Goal: Transaction & Acquisition: Purchase product/service

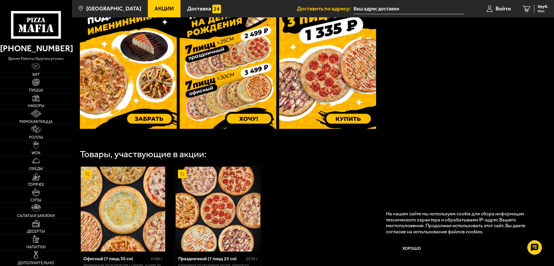
scroll to position [290, 0]
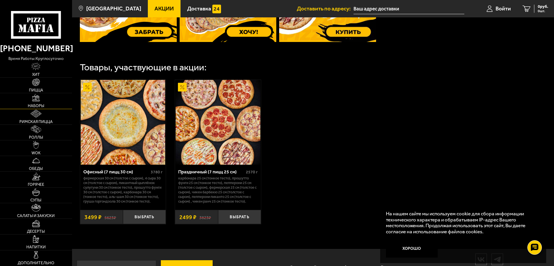
click at [52, 100] on link "Наборы" at bounding box center [36, 100] width 72 height 15
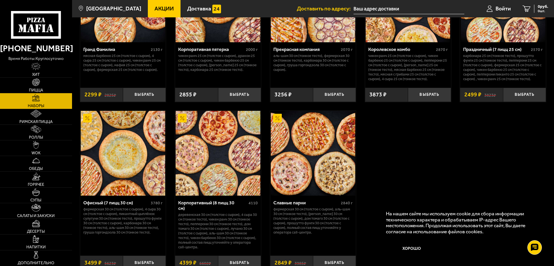
scroll to position [894, 0]
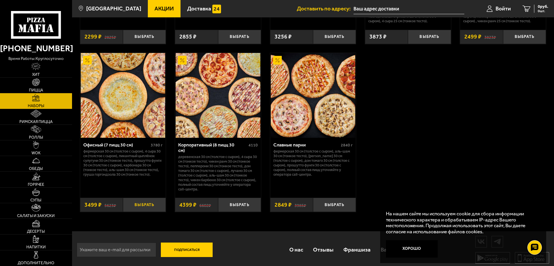
click at [139, 201] on button "Выбрать" at bounding box center [144, 205] width 43 height 14
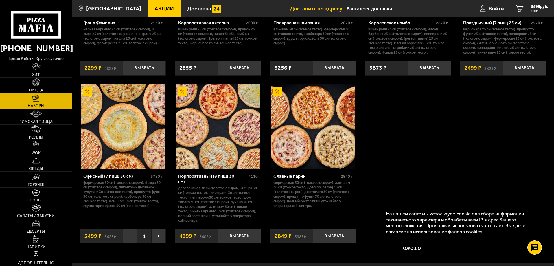
scroll to position [865, 0]
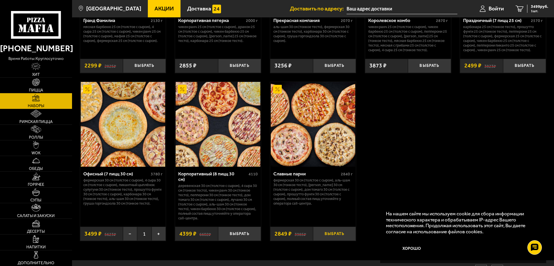
click at [336, 232] on button "Выбрать" at bounding box center [334, 234] width 43 height 14
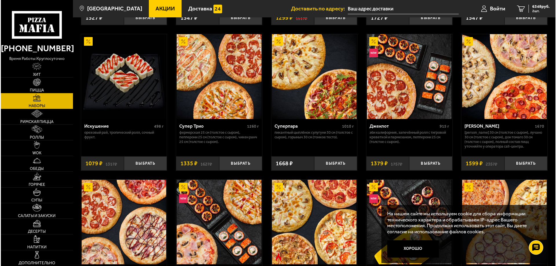
scroll to position [285, 0]
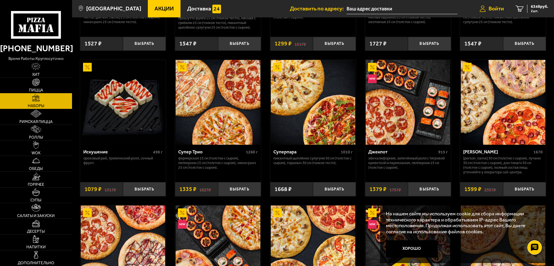
click at [499, 9] on span "Войти" at bounding box center [496, 9] width 15 height 6
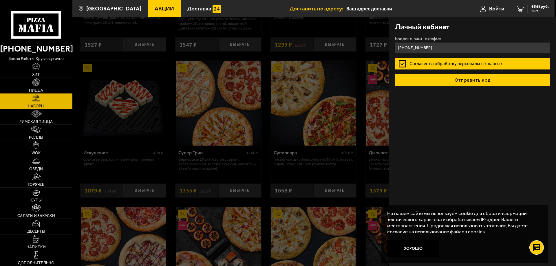
type input "+7 (921) 328-97-80"
click at [440, 79] on button "Отправить код" at bounding box center [472, 80] width 155 height 13
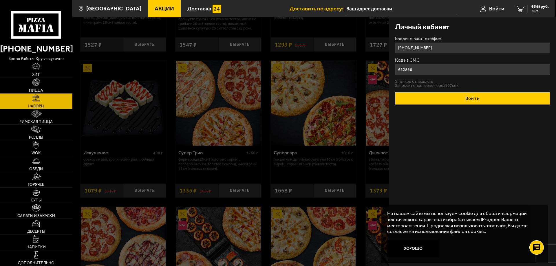
type input "622866"
click at [462, 101] on button "Войти" at bounding box center [472, 98] width 155 height 13
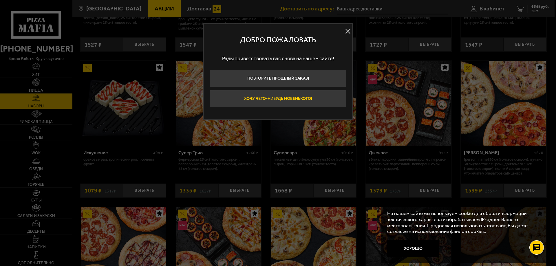
click at [300, 98] on button "Хочу чего-нибудь новенького!" at bounding box center [278, 98] width 137 height 17
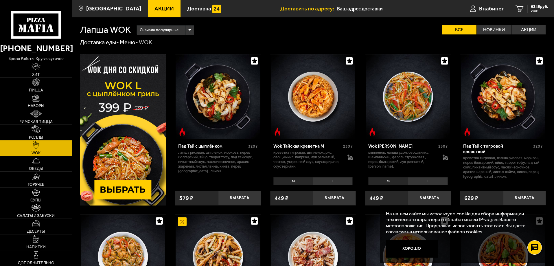
click at [37, 107] on span "Наборы" at bounding box center [36, 106] width 17 height 4
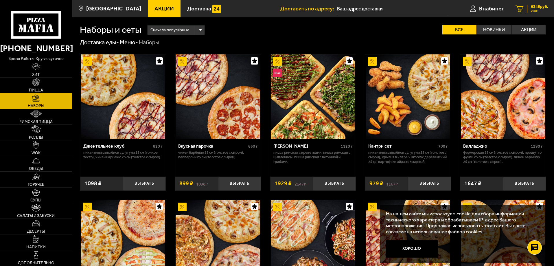
click at [540, 8] on span "6348 руб." at bounding box center [539, 7] width 17 height 4
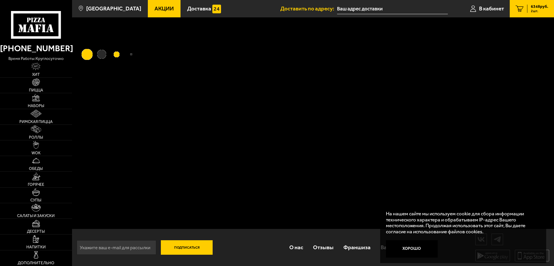
type input "[STREET_ADDRESS]"
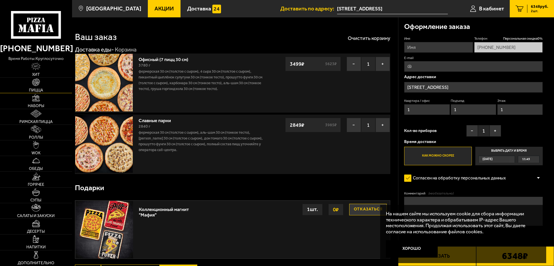
click at [41, 87] on link "Пицца" at bounding box center [36, 85] width 72 height 15
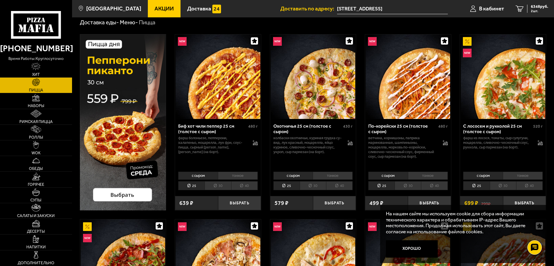
scroll to position [29, 0]
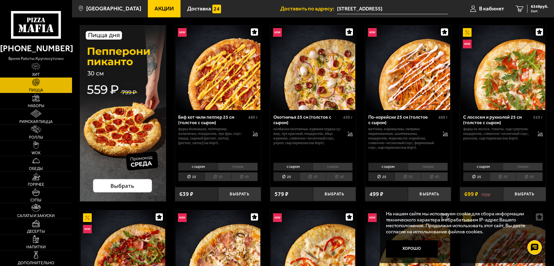
click at [224, 176] on li "30" at bounding box center [218, 176] width 26 height 9
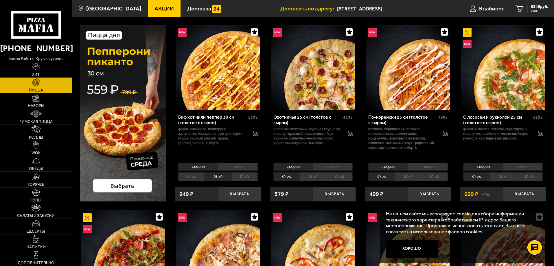
click at [313, 180] on li "30" at bounding box center [313, 176] width 26 height 9
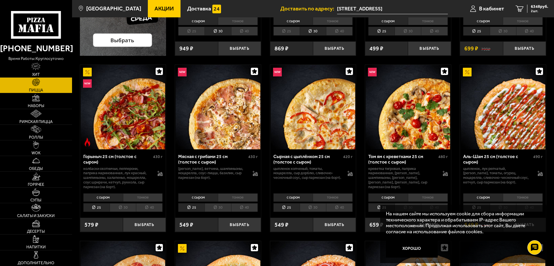
scroll to position [232, 0]
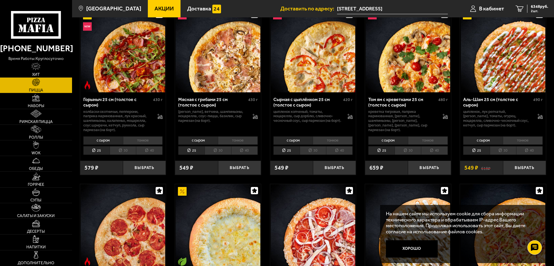
click at [198, 140] on li "с сыром" at bounding box center [198, 140] width 40 height 8
click at [224, 140] on li "тонкое" at bounding box center [238, 140] width 40 height 8
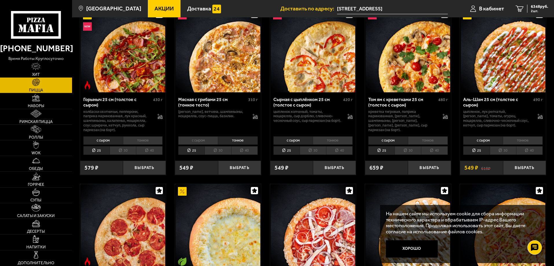
click at [213, 141] on li "с сыром" at bounding box center [198, 140] width 40 height 8
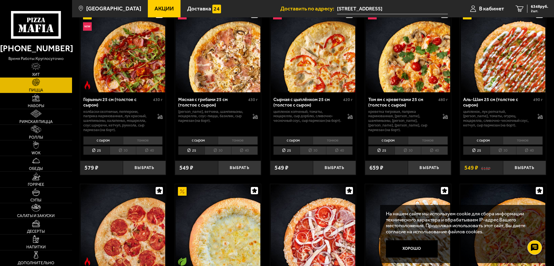
click at [227, 141] on li "тонкое" at bounding box center [238, 140] width 40 height 8
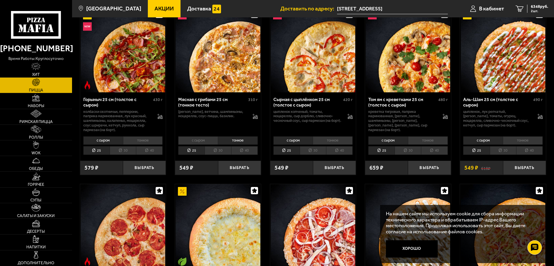
click at [202, 140] on li "с сыром" at bounding box center [198, 140] width 40 height 8
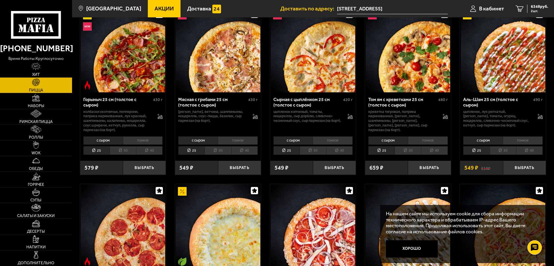
click at [224, 140] on li "тонкое" at bounding box center [238, 140] width 40 height 8
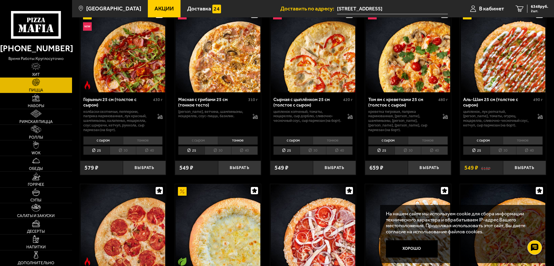
click at [332, 144] on li "тонкое" at bounding box center [333, 140] width 40 height 8
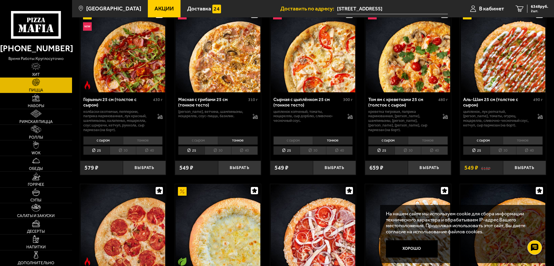
click at [303, 143] on li "с сыром" at bounding box center [294, 140] width 40 height 8
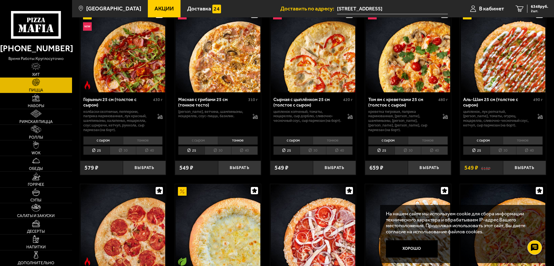
click at [419, 142] on li "тонкое" at bounding box center [428, 140] width 40 height 8
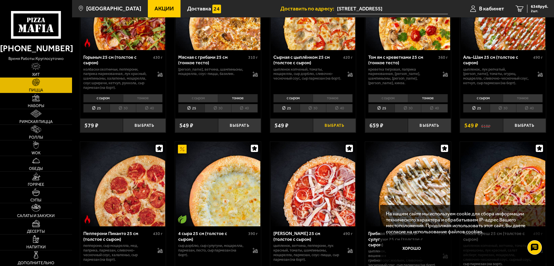
scroll to position [318, 0]
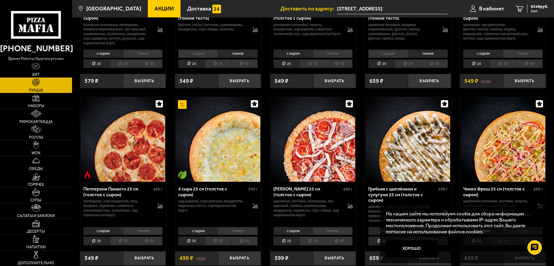
click at [234, 235] on li "тонкое" at bounding box center [238, 231] width 40 height 8
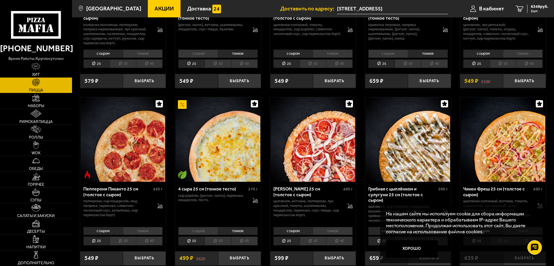
click at [213, 234] on li "с сыром" at bounding box center [198, 231] width 40 height 8
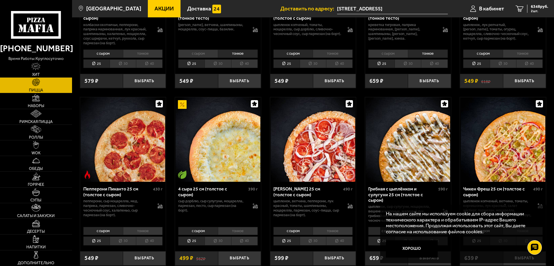
click at [228, 234] on li "тонкое" at bounding box center [238, 231] width 40 height 8
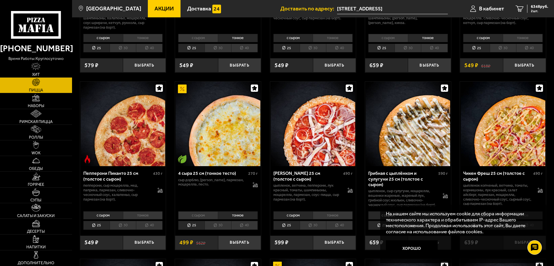
scroll to position [347, 0]
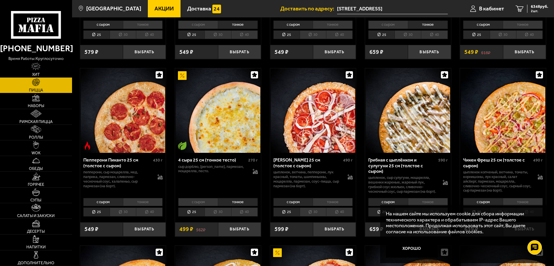
click at [147, 206] on li "тонкое" at bounding box center [143, 202] width 40 height 8
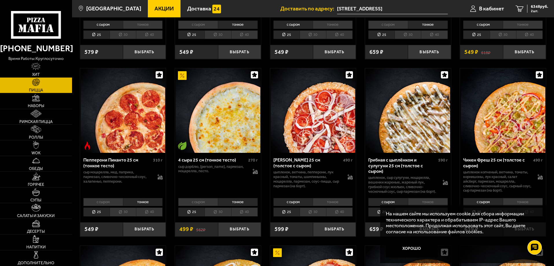
scroll to position [376, 0]
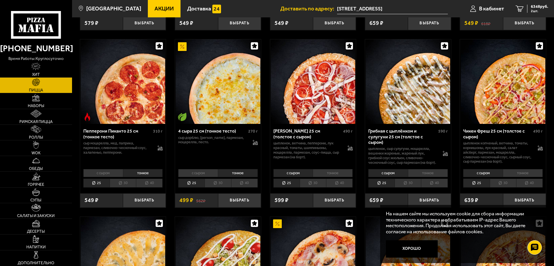
click at [522, 177] on li "тонкое" at bounding box center [523, 173] width 40 height 8
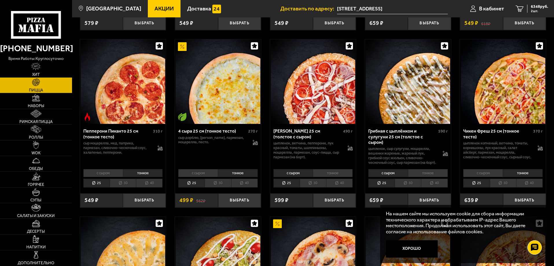
click at [490, 177] on li "с сыром" at bounding box center [484, 173] width 40 height 8
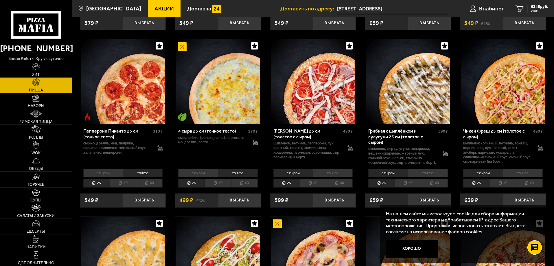
click at [507, 177] on li "тонкое" at bounding box center [523, 173] width 40 height 8
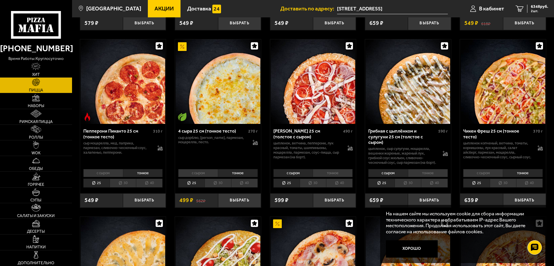
scroll to position [550, 0]
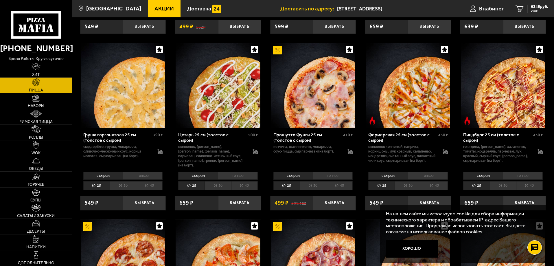
click at [510, 180] on li "тонкое" at bounding box center [523, 176] width 40 height 8
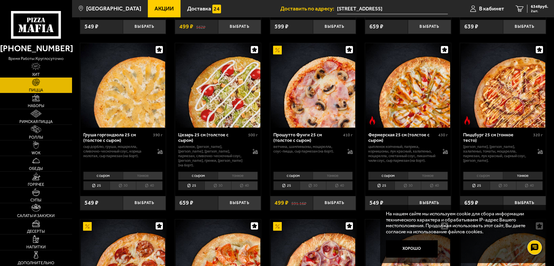
click at [424, 178] on li "тонкое" at bounding box center [428, 176] width 40 height 8
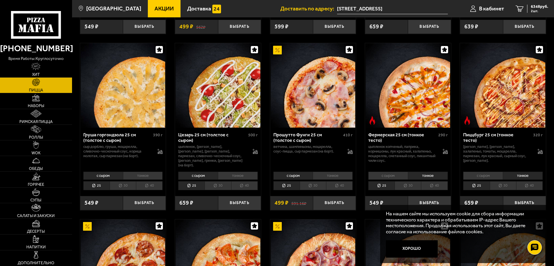
click at [153, 176] on li "тонкое" at bounding box center [143, 176] width 40 height 8
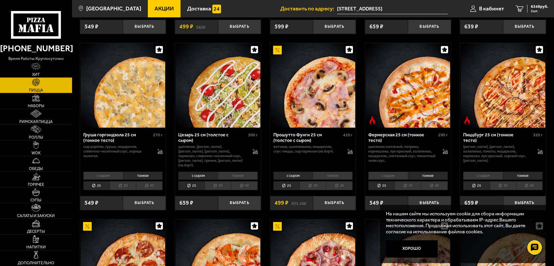
click at [94, 175] on li "с сыром" at bounding box center [103, 176] width 40 height 8
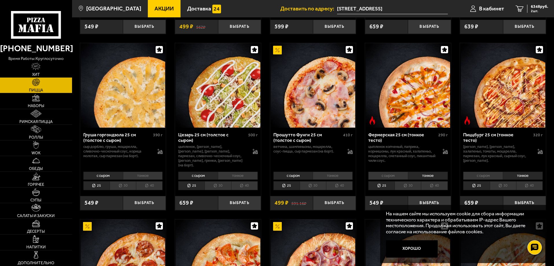
click at [148, 186] on li "40" at bounding box center [149, 185] width 27 height 9
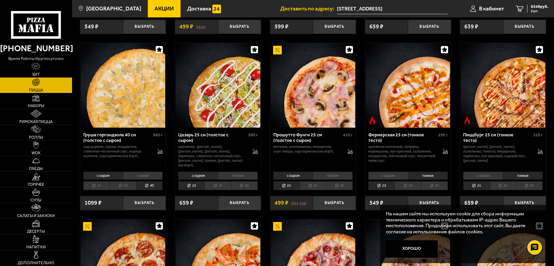
click at [107, 177] on li "с сыром" at bounding box center [103, 176] width 40 height 8
click at [138, 177] on li "тонкое" at bounding box center [143, 176] width 40 height 8
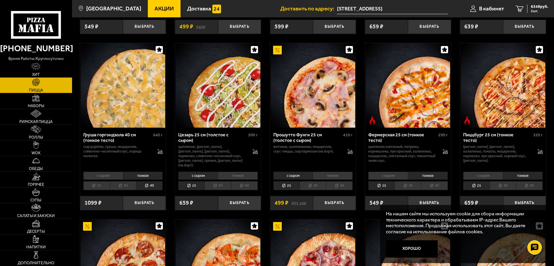
click at [102, 178] on li "с сыром" at bounding box center [103, 176] width 40 height 8
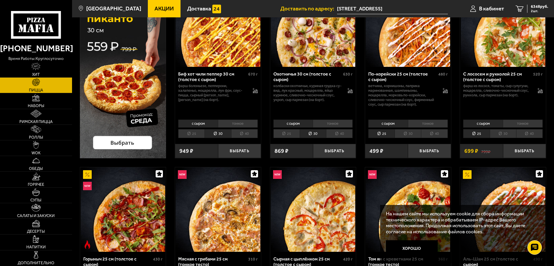
scroll to position [58, 0]
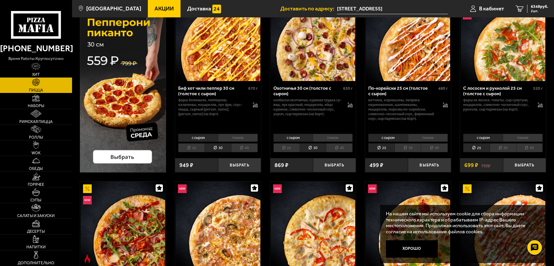
click at [505, 146] on li "30" at bounding box center [503, 147] width 26 height 9
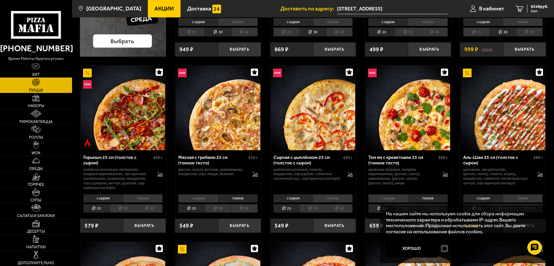
scroll to position [261, 0]
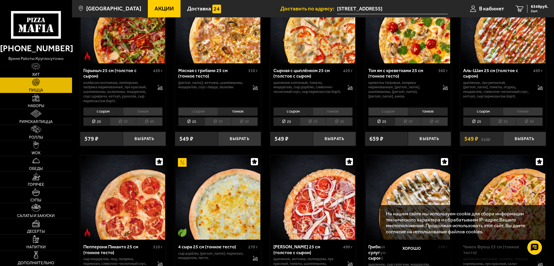
click at [509, 123] on li "30" at bounding box center [503, 121] width 26 height 9
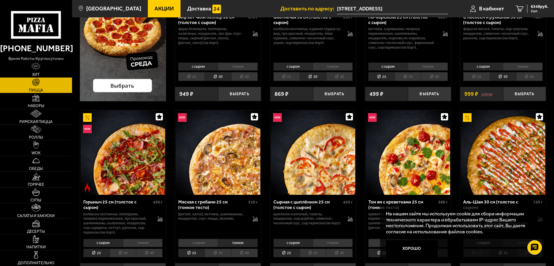
scroll to position [174, 0]
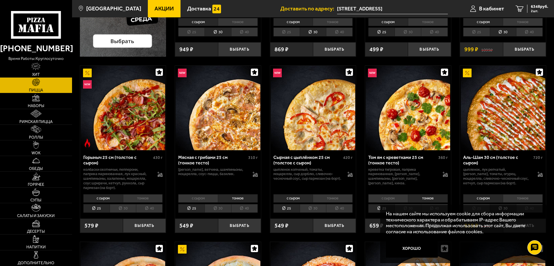
click at [529, 198] on li "тонкое" at bounding box center [523, 198] width 40 height 8
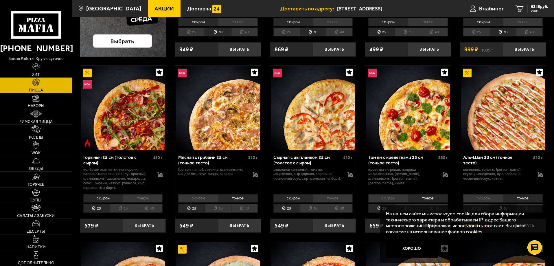
click at [490, 197] on li "с сыром" at bounding box center [484, 198] width 40 height 8
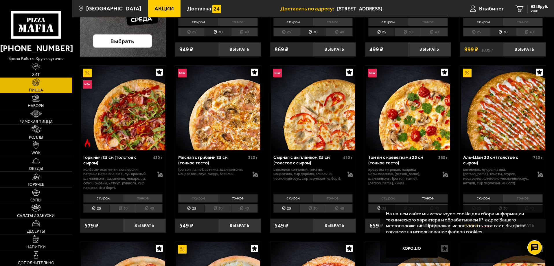
click at [509, 197] on li "тонкое" at bounding box center [523, 198] width 40 height 8
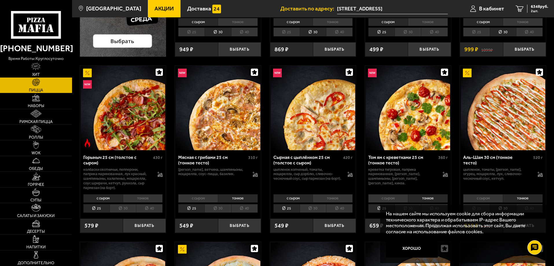
scroll to position [290, 0]
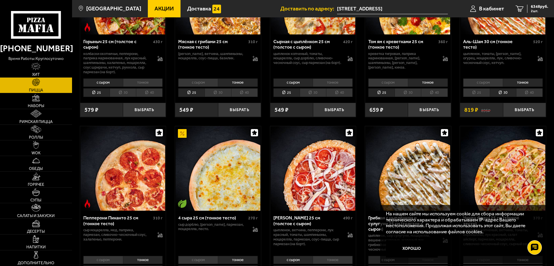
click at [485, 82] on li "с сыром" at bounding box center [484, 82] width 40 height 8
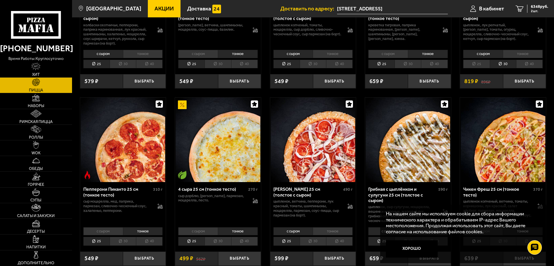
scroll to position [376, 0]
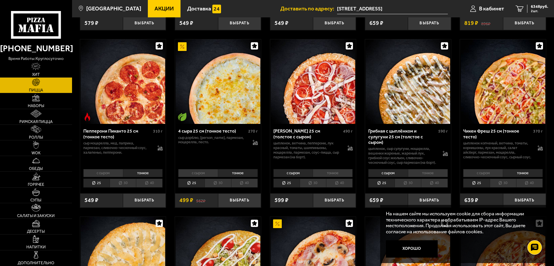
click at [490, 177] on li "с сыром" at bounding box center [484, 173] width 40 height 8
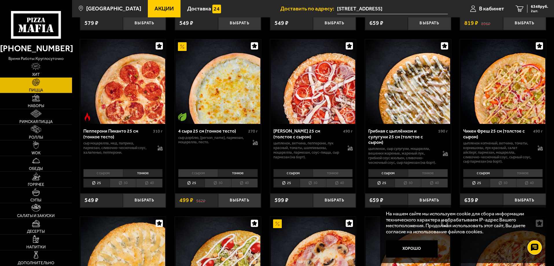
click at [496, 184] on li "30" at bounding box center [503, 183] width 26 height 9
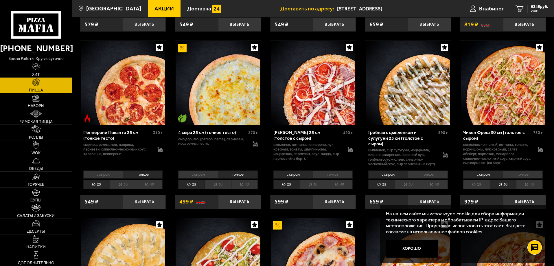
scroll to position [405, 0]
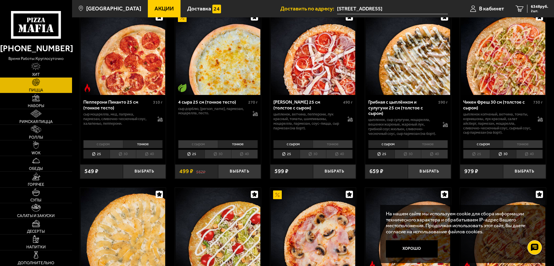
click at [231, 159] on li "30" at bounding box center [218, 154] width 26 height 9
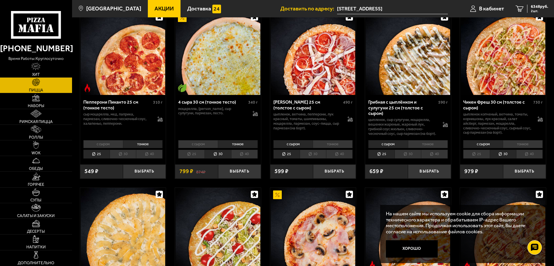
click at [207, 148] on li "с сыром" at bounding box center [198, 144] width 40 height 8
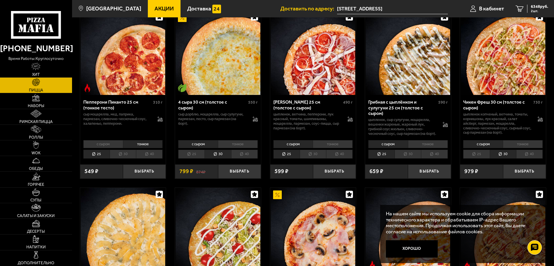
click at [232, 148] on li "тонкое" at bounding box center [238, 144] width 40 height 8
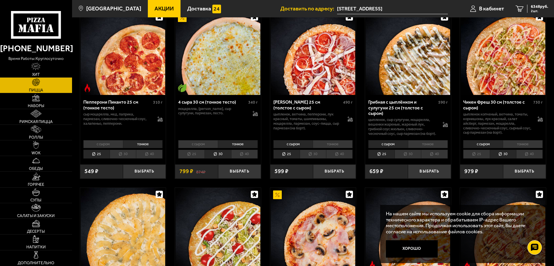
click at [210, 148] on li "с сыром" at bounding box center [198, 144] width 40 height 8
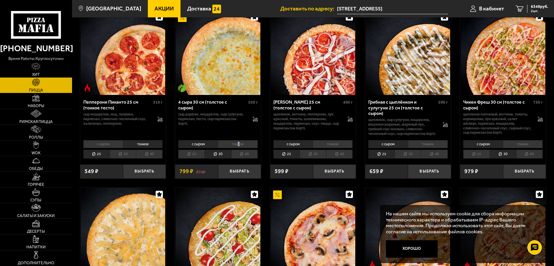
click at [239, 148] on li "тонкое" at bounding box center [238, 144] width 40 height 8
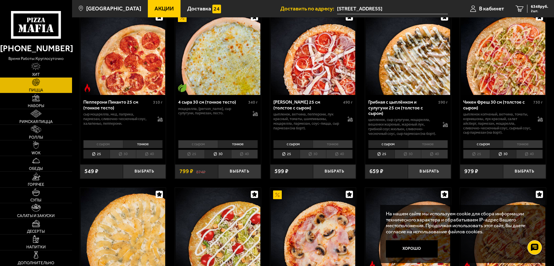
click at [193, 148] on li "с сыром" at bounding box center [198, 144] width 40 height 8
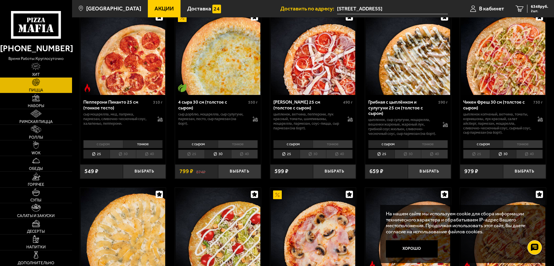
scroll to position [521, 0]
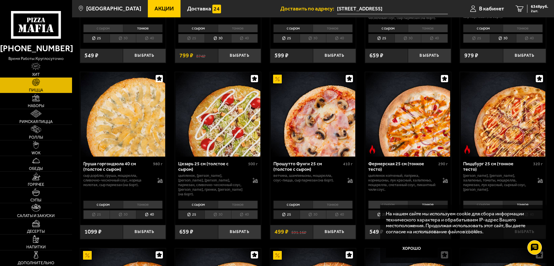
click at [312, 214] on li "30" at bounding box center [313, 214] width 26 height 9
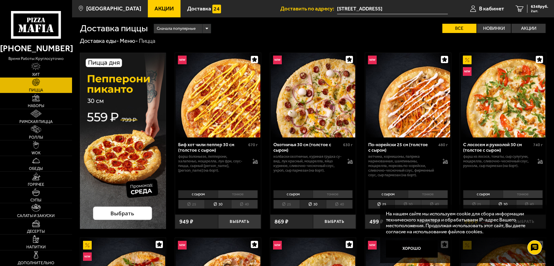
scroll to position [0, 0]
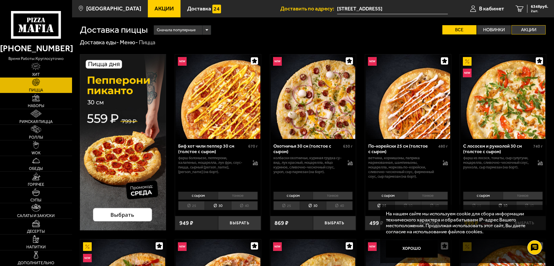
click at [526, 28] on label "Акции" at bounding box center [529, 29] width 34 height 9
click at [0, 0] on input "Акции" at bounding box center [0, 0] width 0 height 0
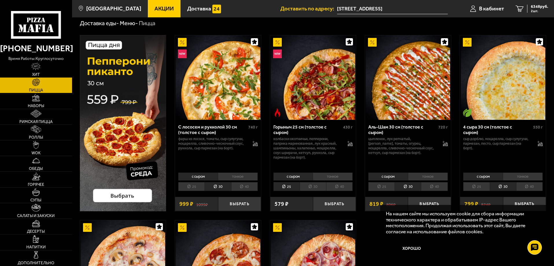
scroll to position [29, 0]
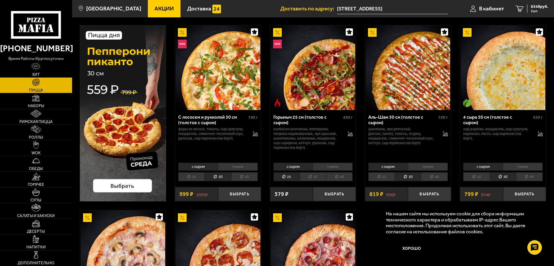
click at [308, 174] on li "30" at bounding box center [313, 176] width 26 height 9
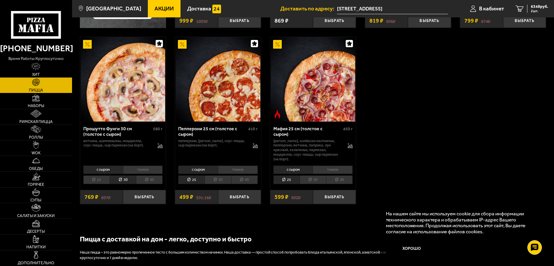
scroll to position [203, 0]
click at [313, 177] on li "30" at bounding box center [313, 179] width 26 height 9
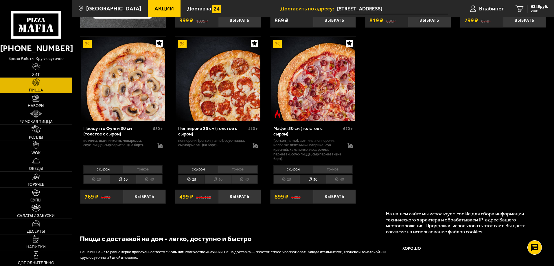
click at [241, 177] on li "40" at bounding box center [244, 179] width 27 height 9
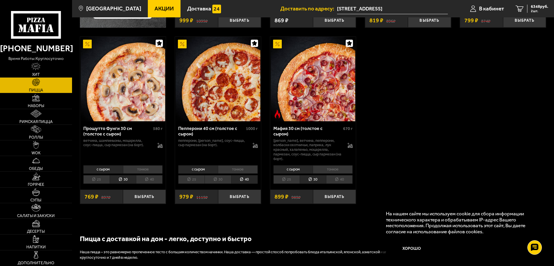
click at [229, 176] on li "30" at bounding box center [218, 179] width 26 height 9
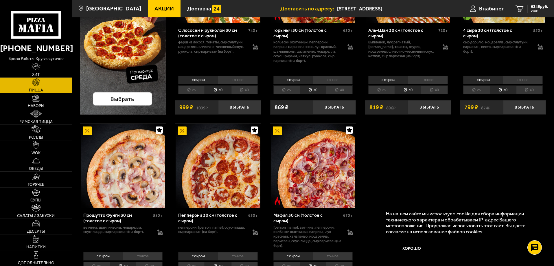
scroll to position [232, 0]
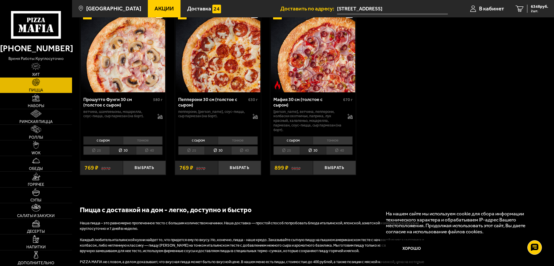
click at [340, 136] on li "тонкое" at bounding box center [333, 140] width 40 height 8
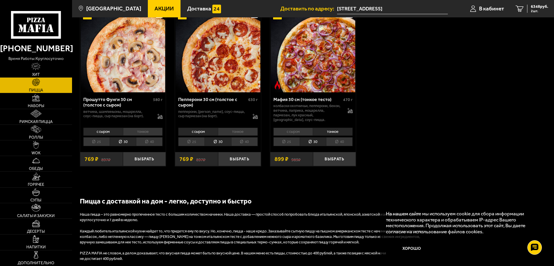
click at [309, 136] on li "с сыром" at bounding box center [294, 132] width 40 height 8
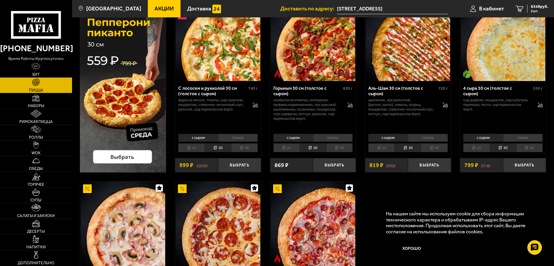
scroll to position [0, 0]
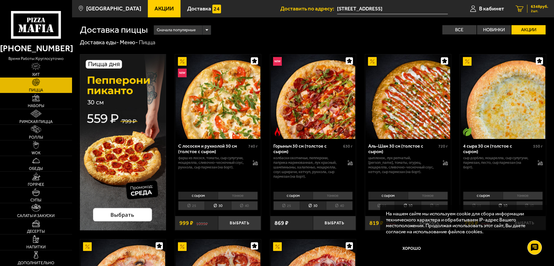
click at [538, 3] on link "2 6348 руб. 2 шт." at bounding box center [532, 8] width 44 height 17
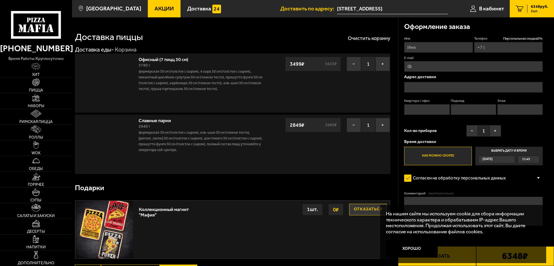
type input "+7 (921) 328-97-80"
type input "[STREET_ADDRESS]"
type input "1"
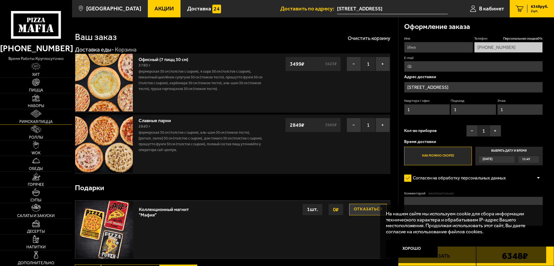
click at [37, 109] on link "Римская пицца" at bounding box center [36, 116] width 72 height 15
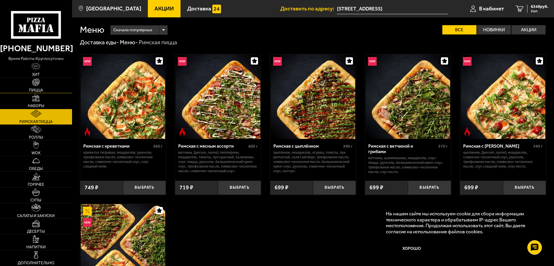
click at [40, 89] on span "Пицца" at bounding box center [36, 90] width 14 height 4
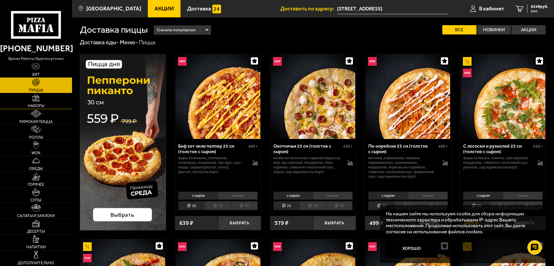
click at [41, 98] on link "Наборы" at bounding box center [36, 100] width 72 height 15
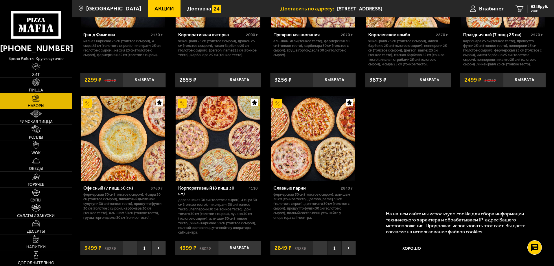
scroll to position [894, 0]
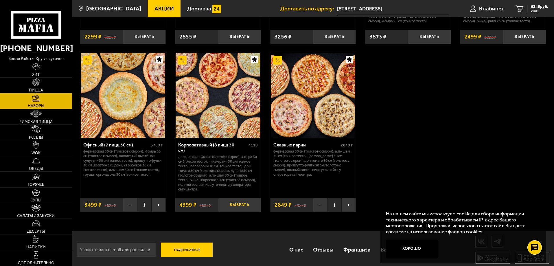
click at [245, 202] on button "Выбрать" at bounding box center [239, 205] width 43 height 14
click at [541, 8] on span "10747 руб." at bounding box center [539, 7] width 20 height 4
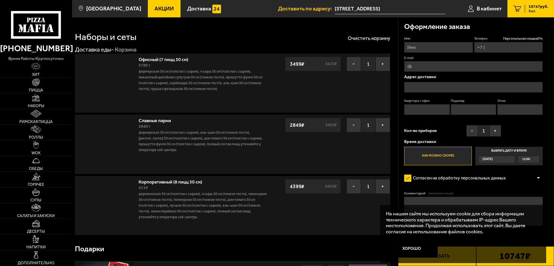
type input "+7 (921) 328-97-80"
type input "[STREET_ADDRESS]"
type input "1"
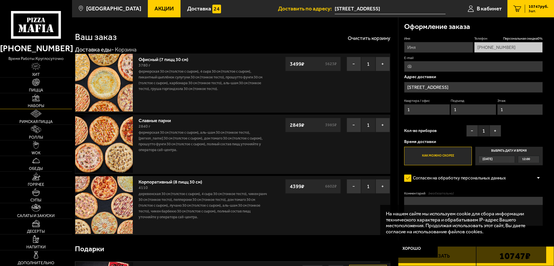
click at [45, 98] on link "Наборы" at bounding box center [36, 100] width 72 height 15
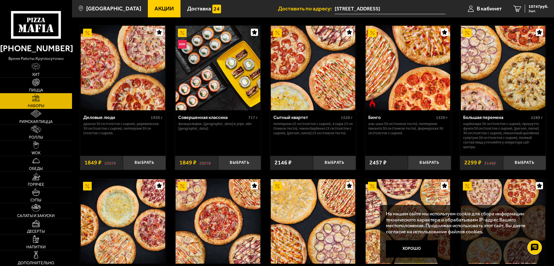
scroll to position [604, 0]
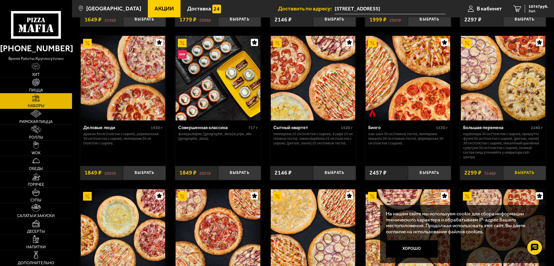
click at [525, 175] on button "Выбрать" at bounding box center [525, 173] width 43 height 14
click at [141, 174] on button "Выбрать" at bounding box center [144, 173] width 43 height 14
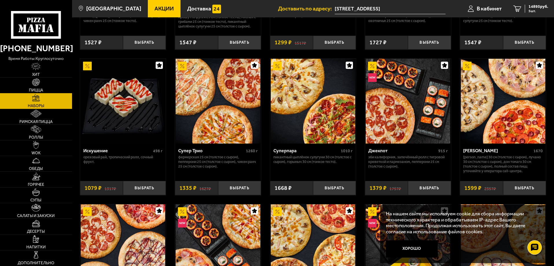
scroll to position [314, 0]
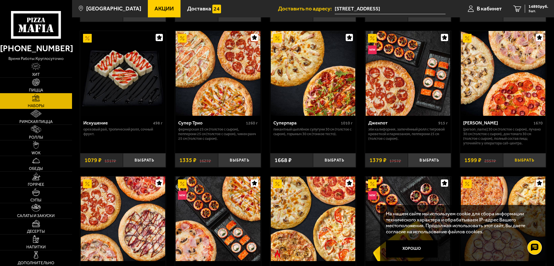
click at [536, 164] on button "Выбрать" at bounding box center [525, 160] width 43 height 14
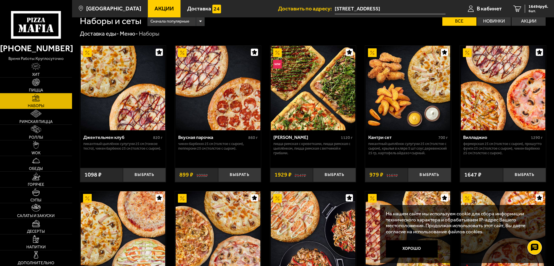
scroll to position [0, 0]
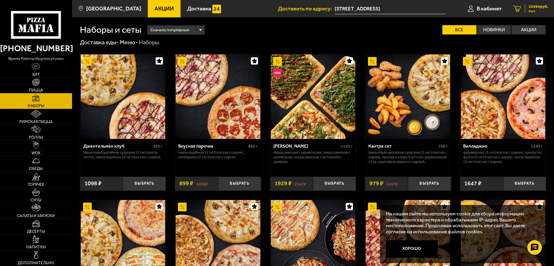
click at [544, 7] on span "16494 руб." at bounding box center [539, 7] width 20 height 4
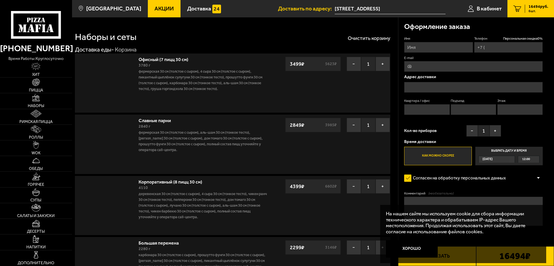
type input "+7 (921) 328-97-80"
type input "[STREET_ADDRESS]"
type input "1"
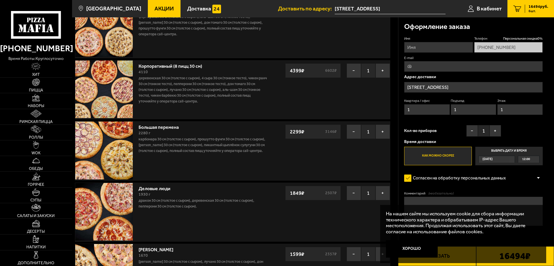
scroll to position [232, 0]
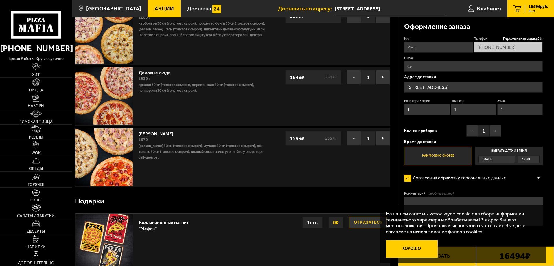
click at [425, 253] on button "Хорошо" at bounding box center [412, 248] width 52 height 17
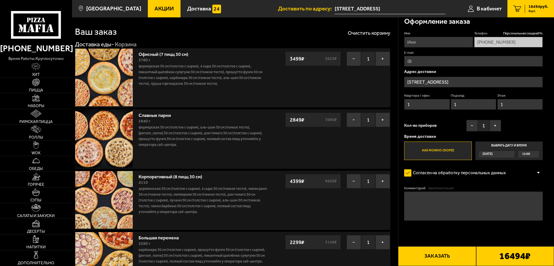
scroll to position [0, 0]
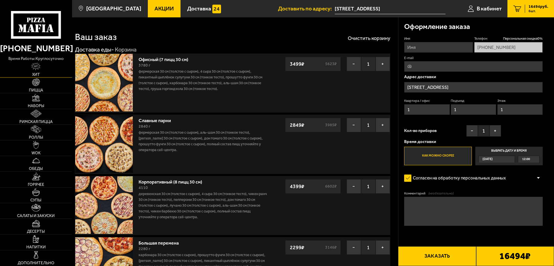
click at [37, 73] on span "Хит" at bounding box center [36, 75] width 8 height 4
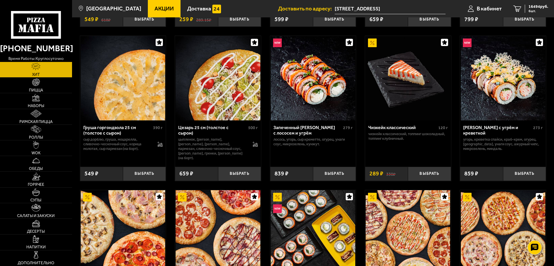
scroll to position [300, 0]
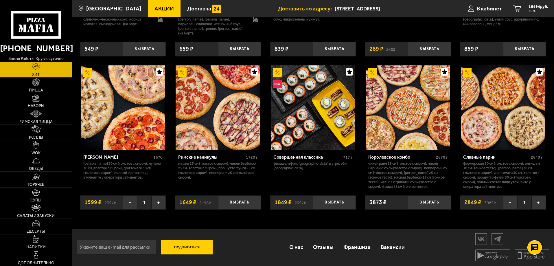
click at [52, 86] on link "Пицца" at bounding box center [36, 85] width 72 height 15
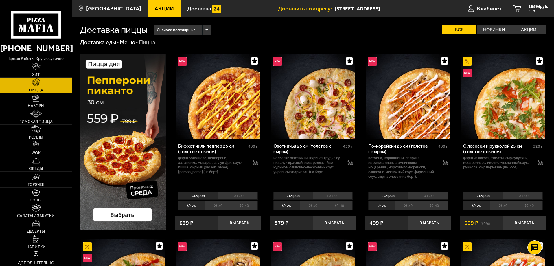
click at [303, 206] on li "30" at bounding box center [313, 205] width 26 height 9
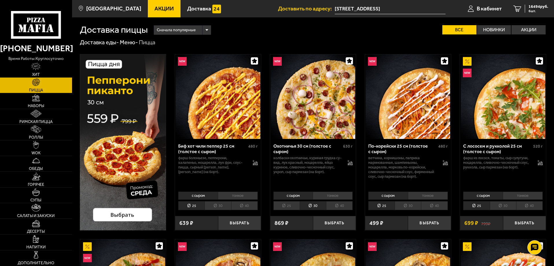
click at [293, 206] on li "25" at bounding box center [287, 205] width 26 height 9
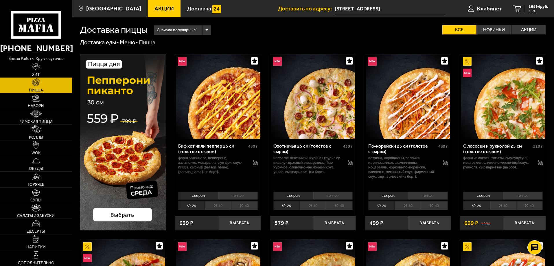
click at [316, 205] on li "30" at bounding box center [313, 205] width 26 height 9
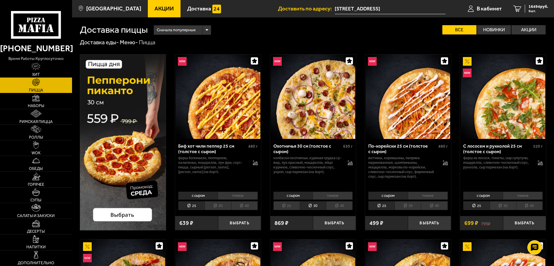
click at [294, 204] on li "25" at bounding box center [287, 205] width 26 height 9
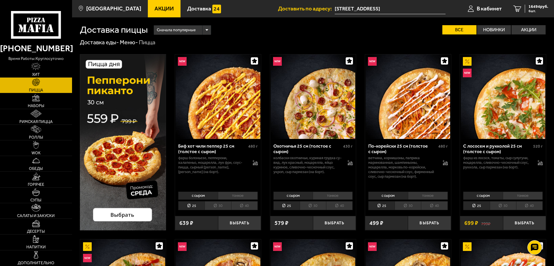
click at [309, 207] on li "30" at bounding box center [313, 205] width 26 height 9
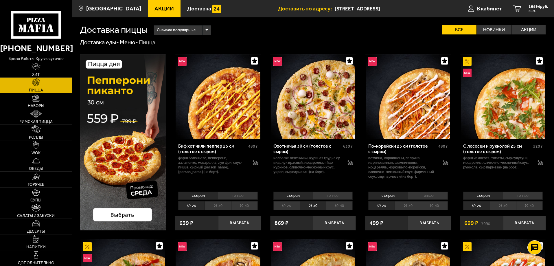
click at [292, 207] on li "25" at bounding box center [287, 205] width 26 height 9
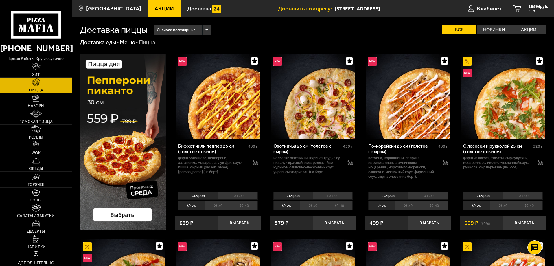
click at [306, 207] on li "30" at bounding box center [313, 205] width 26 height 9
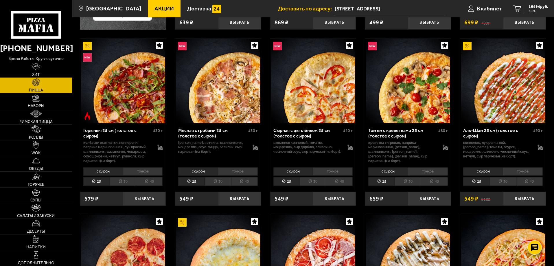
scroll to position [203, 0]
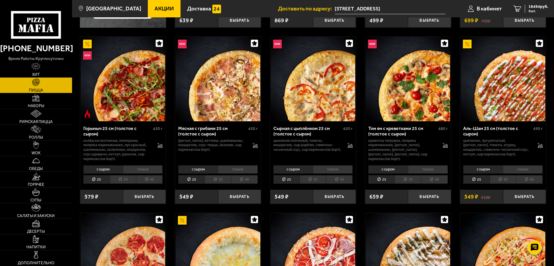
click at [413, 181] on li "30" at bounding box center [408, 179] width 26 height 9
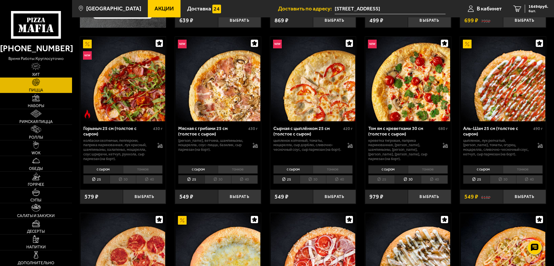
click at [518, 168] on li "тонкое" at bounding box center [523, 169] width 40 height 8
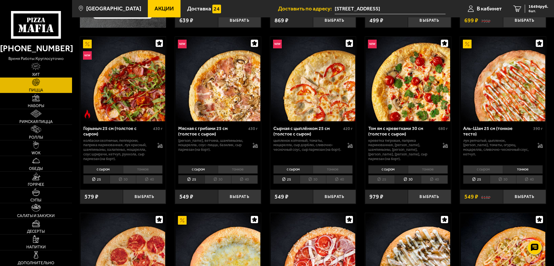
click at [501, 171] on li "с сыром" at bounding box center [484, 169] width 40 height 8
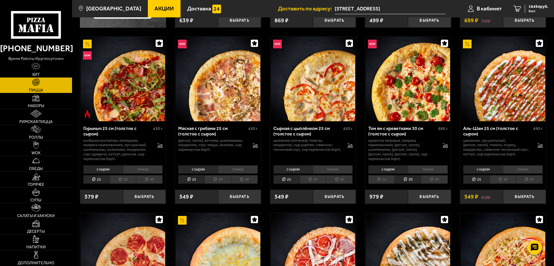
click at [511, 171] on li "тонкое" at bounding box center [523, 169] width 40 height 8
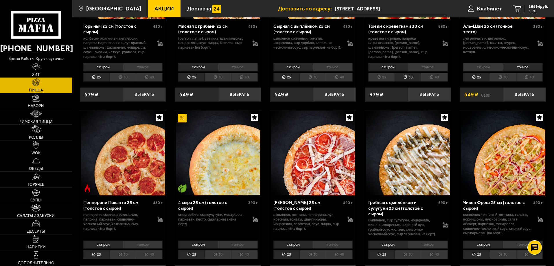
scroll to position [318, 0]
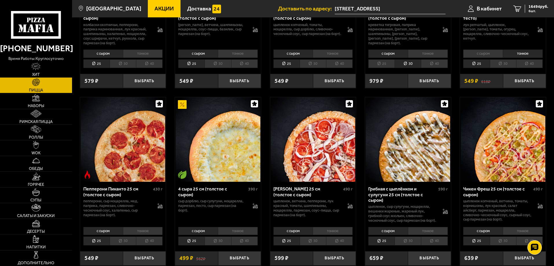
click at [238, 235] on li "тонкое" at bounding box center [238, 231] width 40 height 8
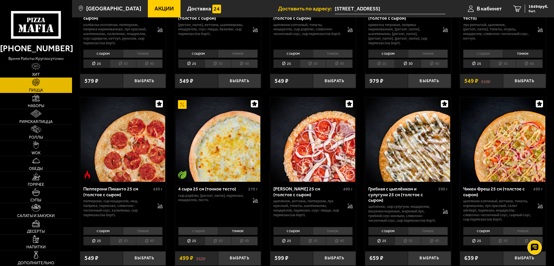
click at [208, 235] on li "с сыром" at bounding box center [198, 231] width 40 height 8
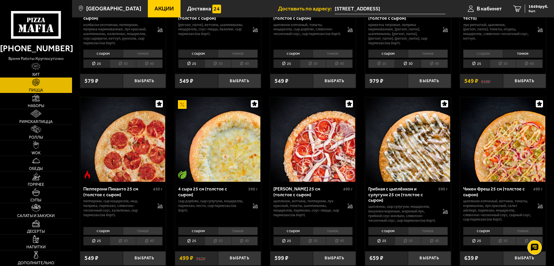
click at [226, 235] on li "тонкое" at bounding box center [238, 231] width 40 height 8
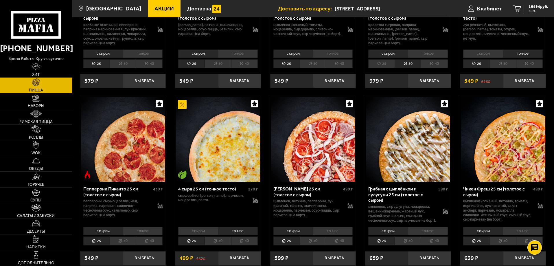
click at [210, 235] on li "с сыром" at bounding box center [198, 231] width 40 height 8
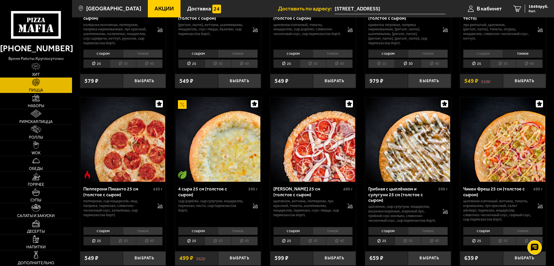
click at [228, 234] on li "тонкое" at bounding box center [238, 231] width 40 height 8
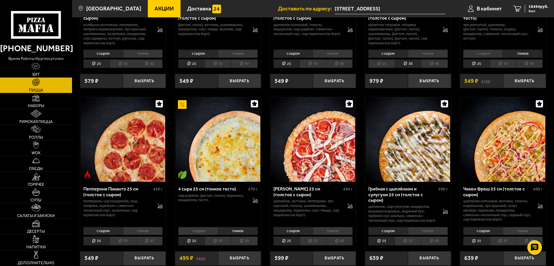
click at [214, 235] on li "с сыром" at bounding box center [198, 231] width 40 height 8
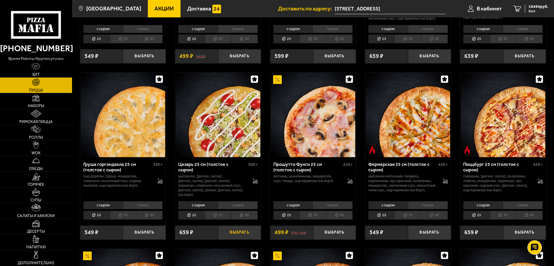
scroll to position [521, 0]
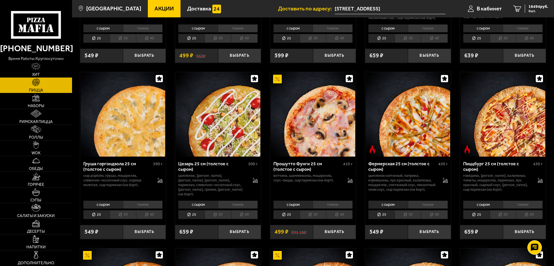
click at [126, 219] on li "30" at bounding box center [123, 214] width 26 height 9
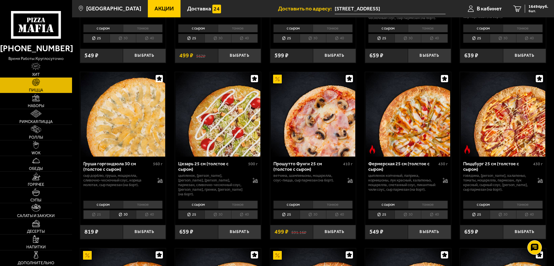
click at [312, 219] on li "30" at bounding box center [313, 214] width 26 height 9
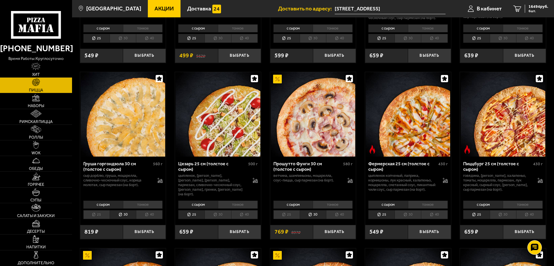
click at [296, 219] on li "25" at bounding box center [287, 214] width 26 height 9
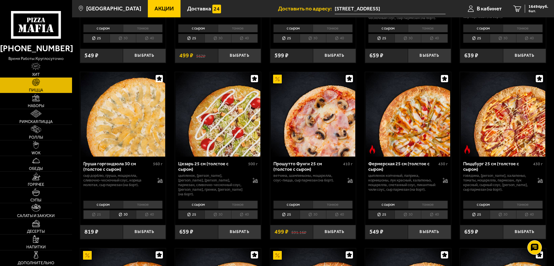
click at [316, 219] on li "30" at bounding box center [313, 214] width 26 height 9
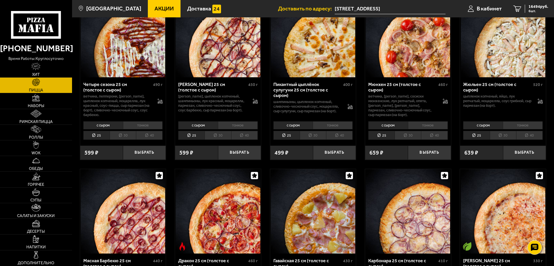
scroll to position [955, 0]
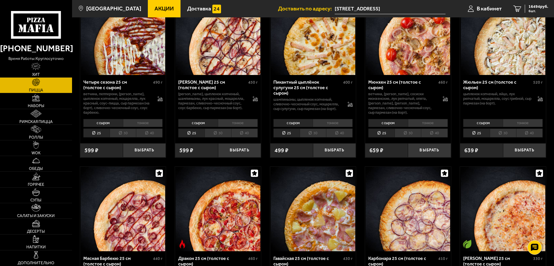
click at [510, 136] on li "30" at bounding box center [503, 133] width 26 height 9
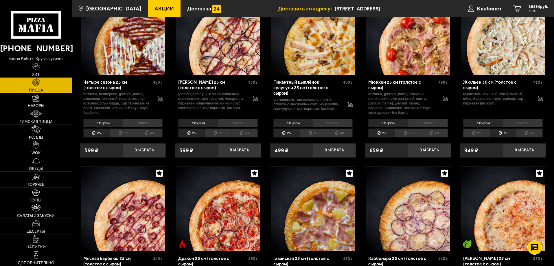
click at [487, 133] on li "25" at bounding box center [477, 133] width 26 height 9
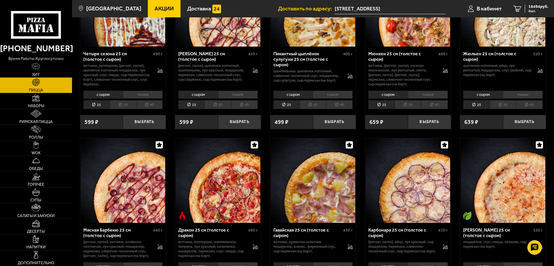
scroll to position [1042, 0]
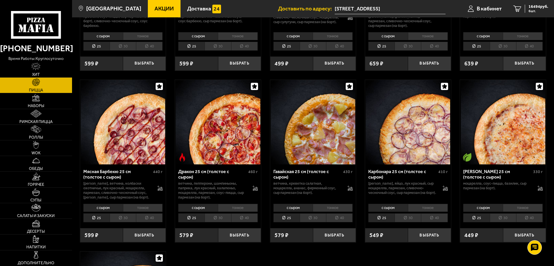
click at [216, 218] on li "30" at bounding box center [218, 217] width 26 height 9
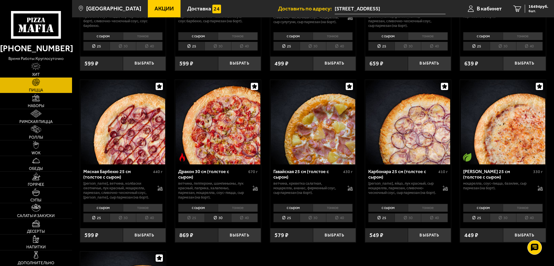
click at [228, 210] on li "тонкое" at bounding box center [238, 208] width 40 height 8
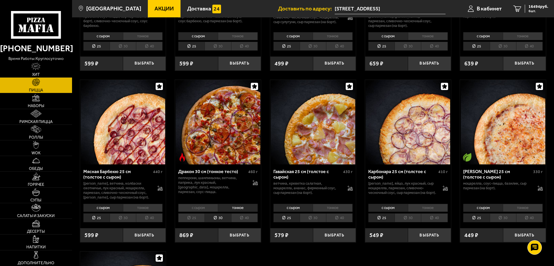
click at [213, 212] on li "с сыром" at bounding box center [198, 208] width 40 height 8
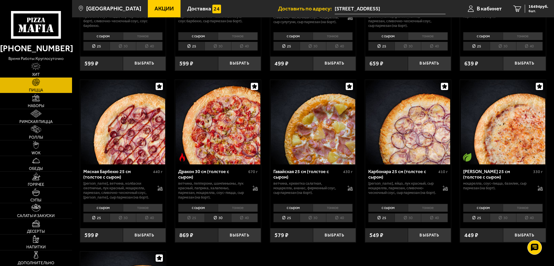
click at [225, 210] on li "тонкое" at bounding box center [238, 208] width 40 height 8
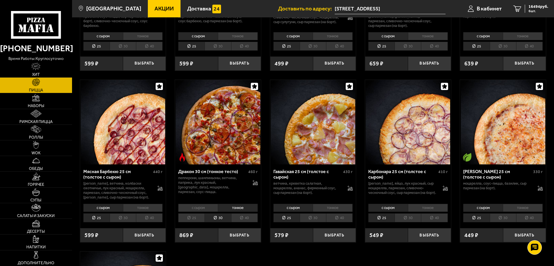
click at [208, 212] on li "с сыром" at bounding box center [198, 208] width 40 height 8
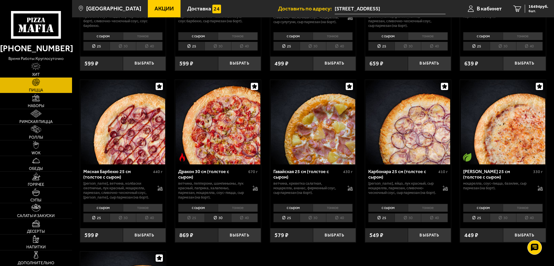
click at [417, 222] on li "30" at bounding box center [408, 217] width 26 height 9
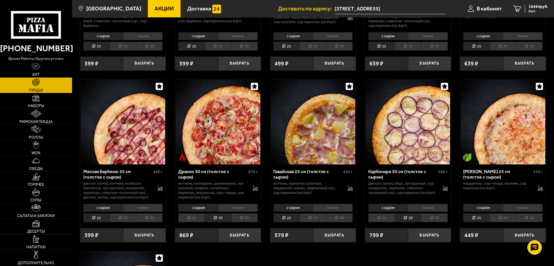
click at [422, 211] on li "тонкое" at bounding box center [428, 208] width 40 height 8
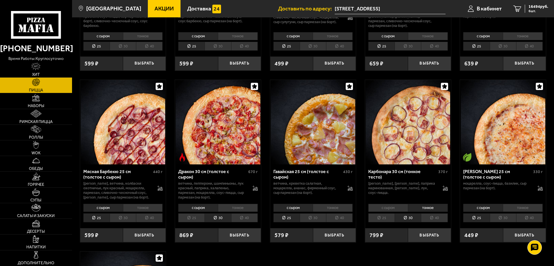
click at [403, 212] on li "с сыром" at bounding box center [389, 208] width 40 height 8
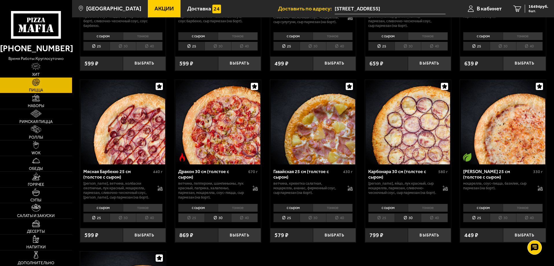
click at [417, 210] on li "тонкое" at bounding box center [428, 208] width 40 height 8
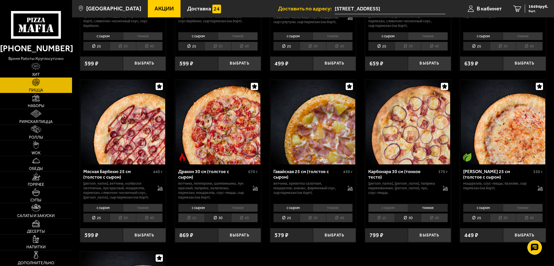
click at [405, 209] on li "с сыром" at bounding box center [389, 208] width 40 height 8
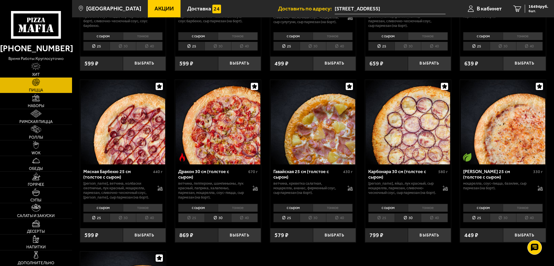
click at [152, 210] on li "тонкое" at bounding box center [143, 208] width 40 height 8
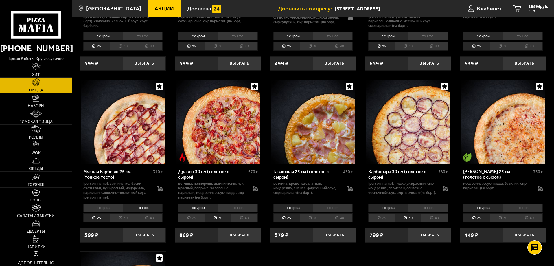
click at [103, 210] on li "с сыром" at bounding box center [103, 208] width 40 height 8
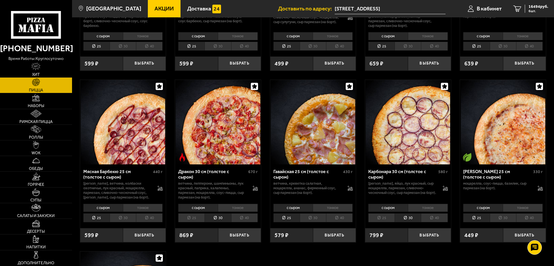
click at [240, 212] on li "тонкое" at bounding box center [238, 208] width 40 height 8
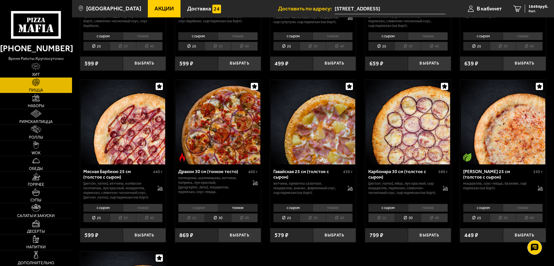
click at [208, 210] on li "с сыром" at bounding box center [198, 208] width 40 height 8
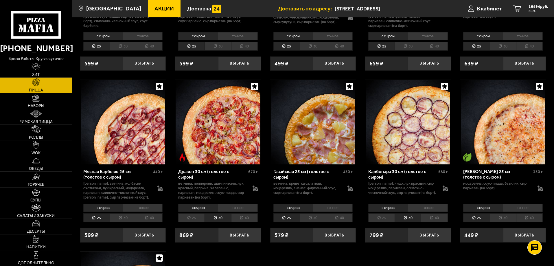
click at [248, 210] on li "тонкое" at bounding box center [238, 208] width 40 height 8
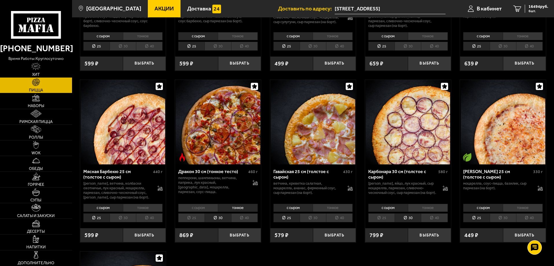
click at [213, 210] on li "с сыром" at bounding box center [198, 208] width 40 height 8
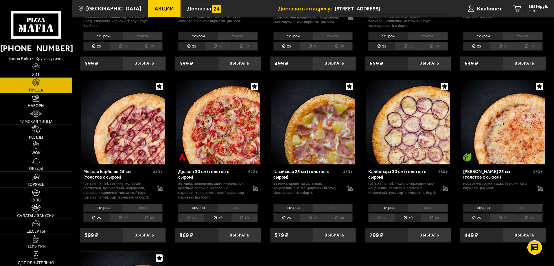
click at [246, 211] on li "тонкое" at bounding box center [238, 208] width 40 height 8
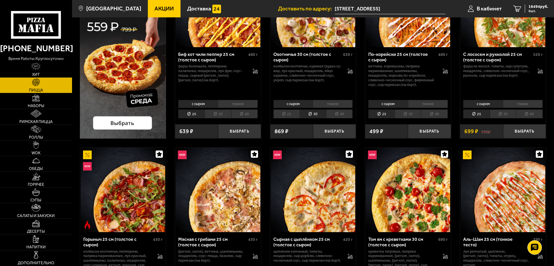
scroll to position [0, 0]
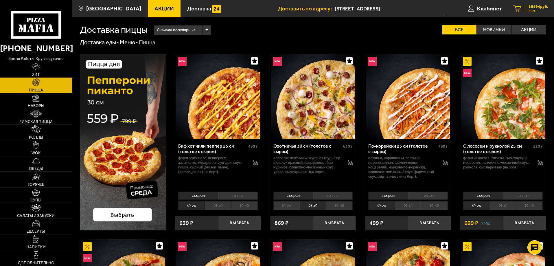
click at [542, 3] on link "6 16494 руб. 6 шт." at bounding box center [531, 8] width 47 height 17
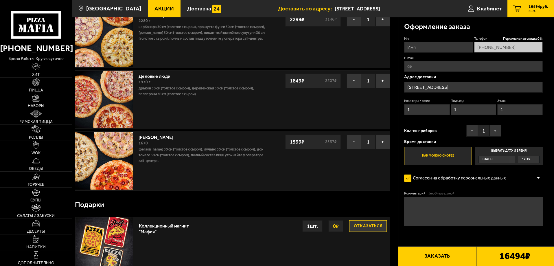
scroll to position [199, 0]
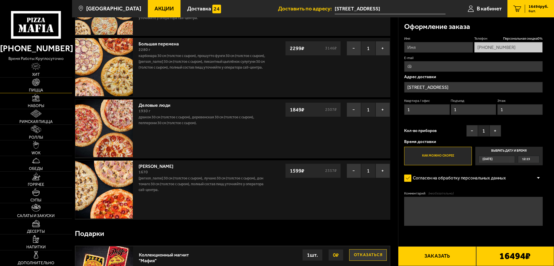
click at [39, 83] on img at bounding box center [36, 82] width 8 height 8
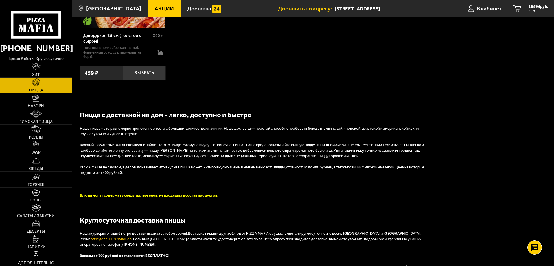
scroll to position [1314, 0]
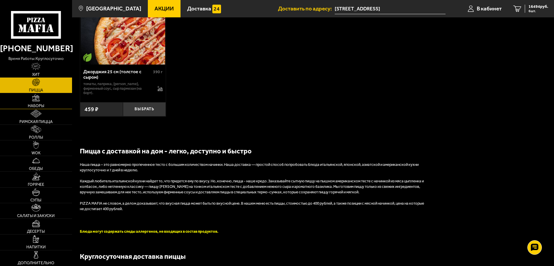
click at [48, 106] on link "Наборы" at bounding box center [36, 100] width 72 height 15
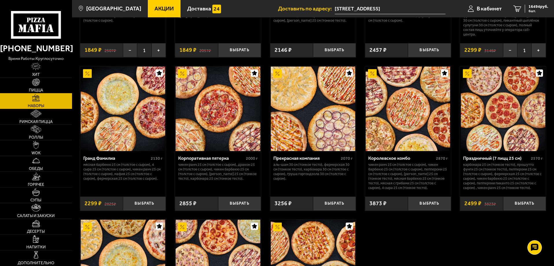
scroll to position [695, 0]
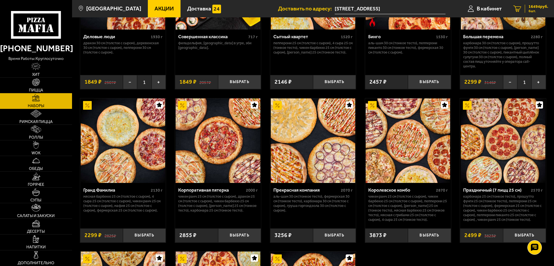
click at [533, 8] on span "16494 руб." at bounding box center [539, 7] width 20 height 4
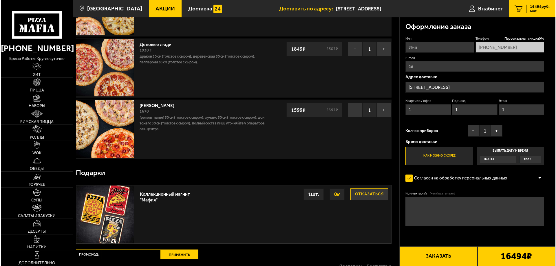
scroll to position [261, 0]
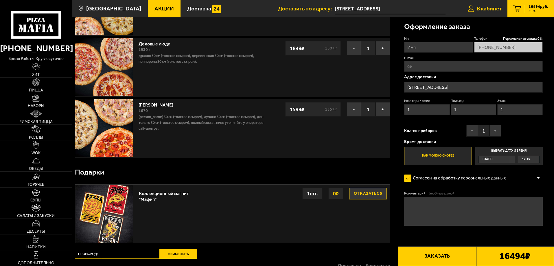
click at [488, 8] on span "В кабинет" at bounding box center [489, 9] width 25 height 6
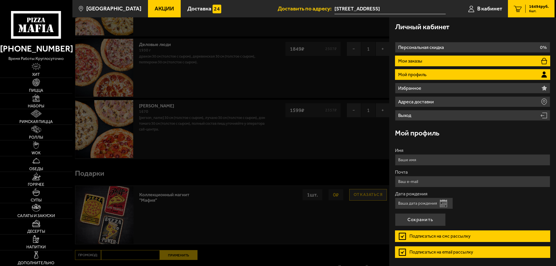
click at [443, 58] on li "Мои заказы" at bounding box center [472, 61] width 155 height 11
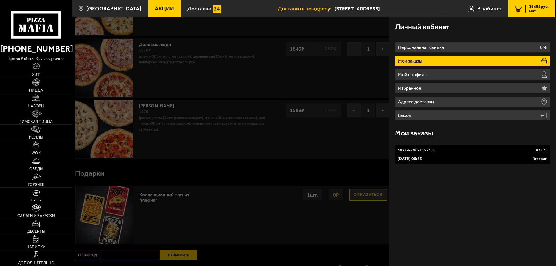
click at [413, 58] on li "Мои заказы" at bounding box center [472, 61] width 155 height 11
click at [454, 153] on link "№ 379-790-715-754 8347 ₽ 4 сентября 2024 г. 06:26 Готовим" at bounding box center [472, 155] width 155 height 20
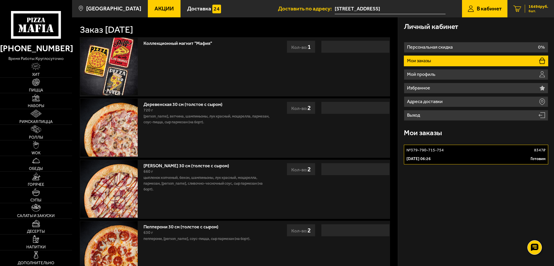
click at [532, 5] on span "16494 руб." at bounding box center [539, 7] width 20 height 4
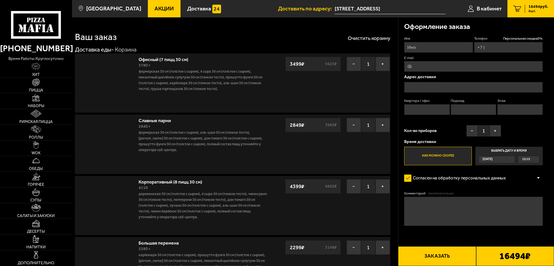
type input "+7 (921) 328-97-80"
type input "[STREET_ADDRESS]"
type input "1"
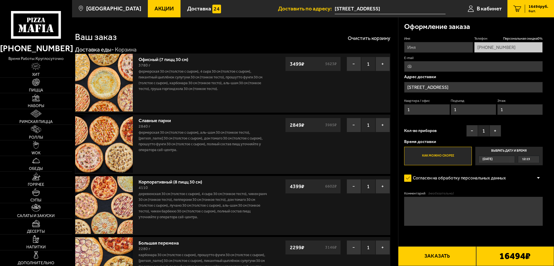
click at [533, 3] on link "6 16494 руб. 6 шт." at bounding box center [531, 8] width 47 height 17
click at [496, 8] on span "В кабинет" at bounding box center [489, 9] width 25 height 6
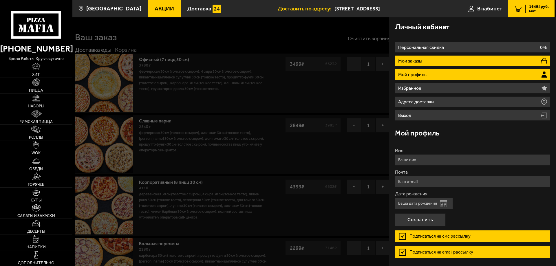
click at [443, 65] on li "Мои заказы" at bounding box center [472, 61] width 155 height 11
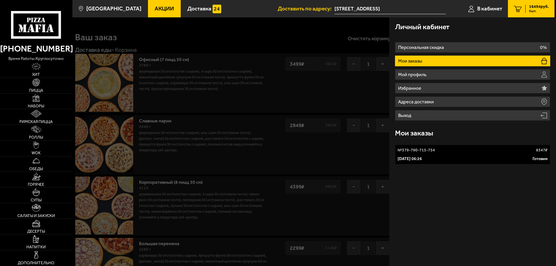
click at [447, 151] on div "№ 379-790-715-754 8347 ₽" at bounding box center [473, 150] width 150 height 6
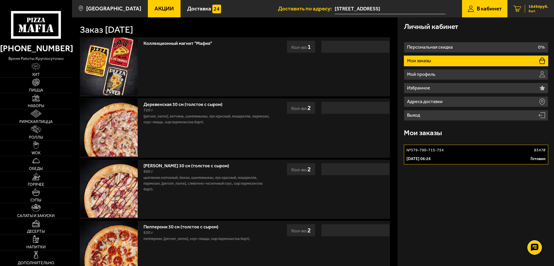
click at [540, 3] on link "6 16494 руб. 6 шт." at bounding box center [531, 8] width 47 height 17
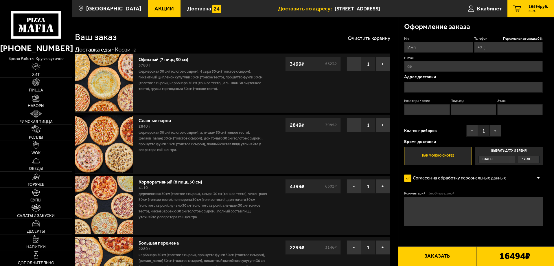
type input "+7 (921) 328-97-80"
type input "[STREET_ADDRESS]"
type input "1"
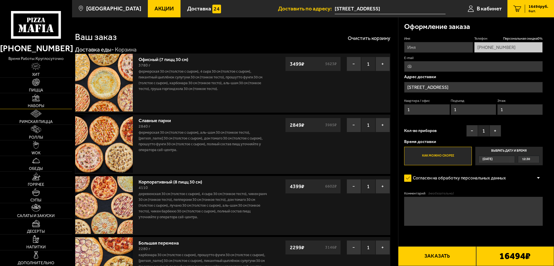
click at [32, 101] on link "Наборы" at bounding box center [36, 100] width 72 height 15
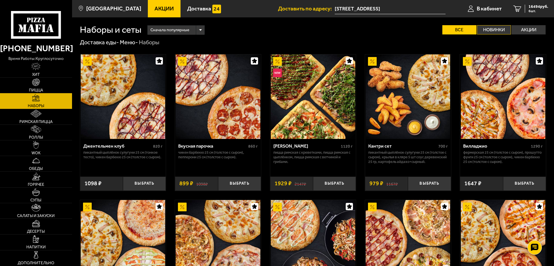
click at [497, 32] on label "Новинки" at bounding box center [494, 29] width 34 height 9
click at [0, 0] on input "Новинки" at bounding box center [0, 0] width 0 height 0
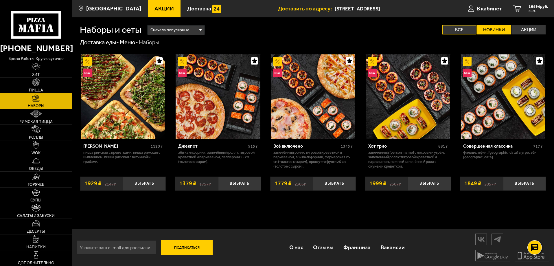
click at [473, 28] on label "Все" at bounding box center [460, 29] width 34 height 9
click at [0, 0] on input "Все" at bounding box center [0, 0] width 0 height 0
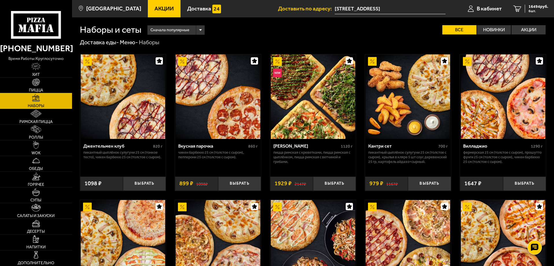
click at [56, 88] on link "Пицца" at bounding box center [36, 85] width 72 height 15
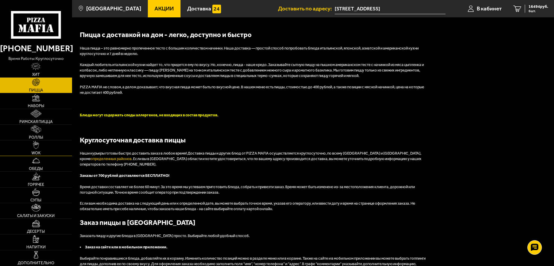
scroll to position [1430, 0]
click at [46, 120] on span "Римская пицца" at bounding box center [35, 122] width 33 height 4
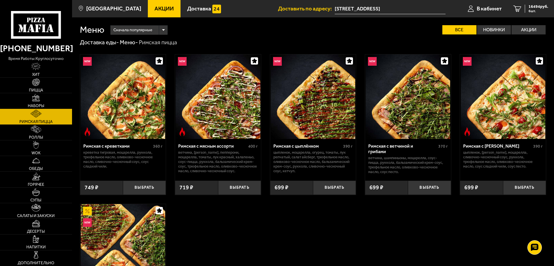
click at [44, 102] on link "Наборы" at bounding box center [36, 100] width 72 height 15
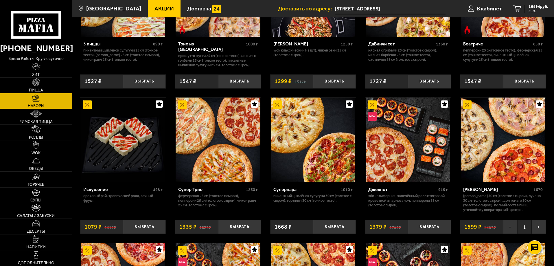
scroll to position [290, 0]
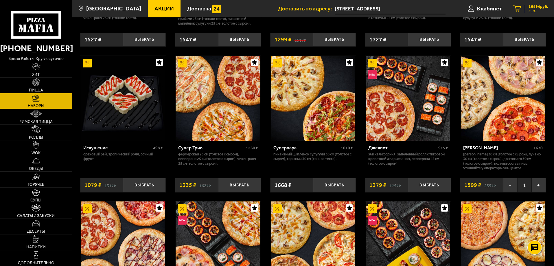
click at [532, 10] on span "6 шт." at bounding box center [539, 10] width 20 height 3
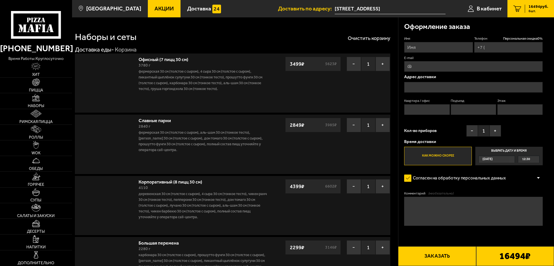
type input "+7 (921) 328-97-80"
type input "[STREET_ADDRESS]"
type input "1"
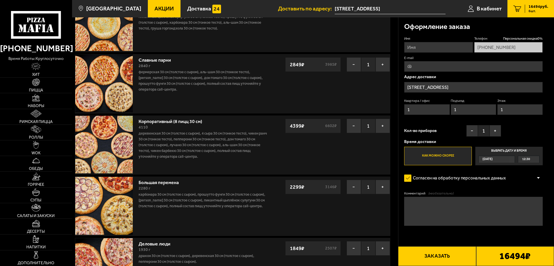
scroll to position [58, 0]
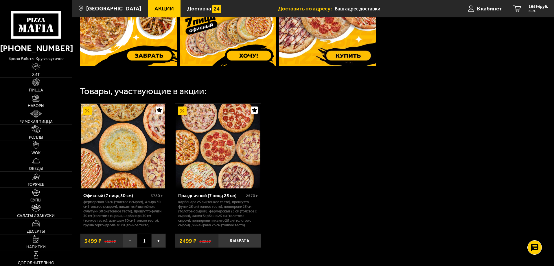
scroll to position [259, 0]
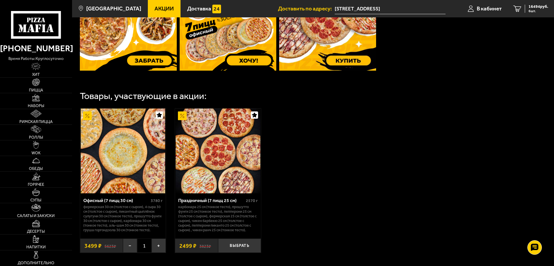
scroll to position [261, 0]
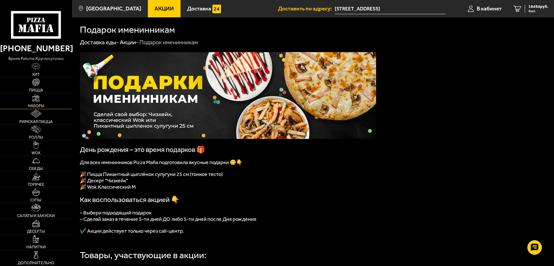
click at [27, 95] on link "Наборы" at bounding box center [36, 100] width 72 height 15
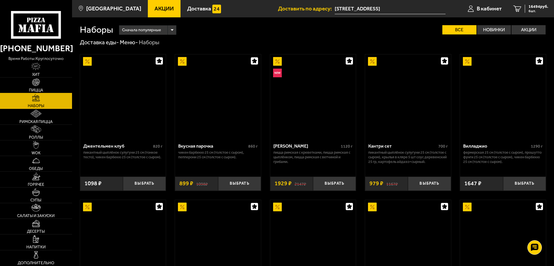
click at [40, 89] on span "Пицца" at bounding box center [36, 90] width 14 height 4
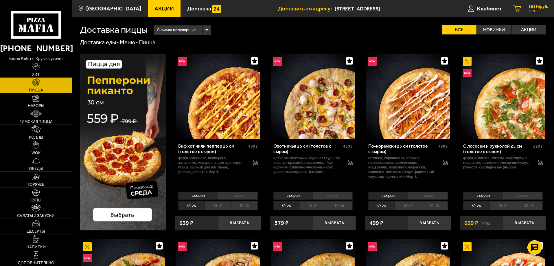
click at [538, 8] on span "16494 руб." at bounding box center [539, 7] width 20 height 4
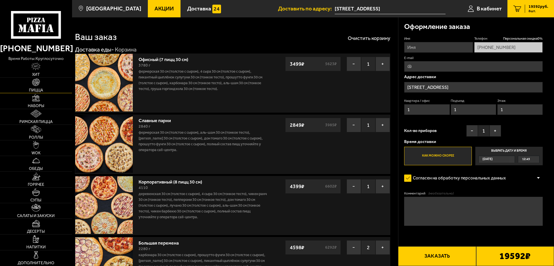
click at [48, 85] on link "Пицца" at bounding box center [36, 85] width 72 height 15
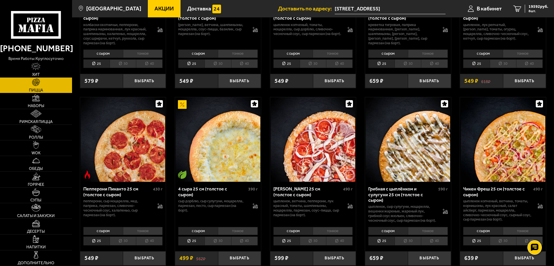
scroll to position [347, 0]
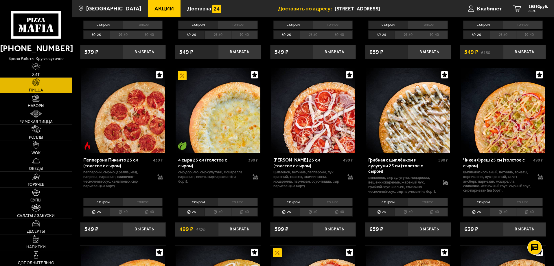
click at [225, 214] on li "30" at bounding box center [218, 212] width 26 height 9
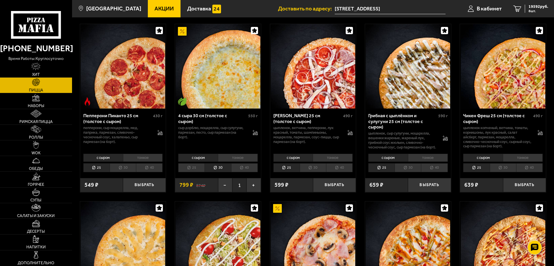
scroll to position [405, 0]
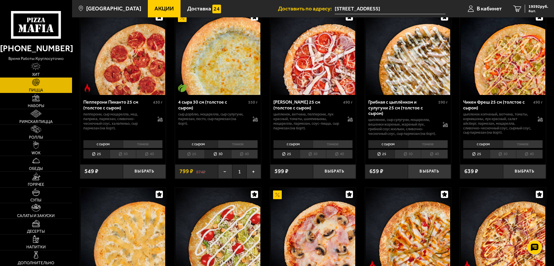
click at [236, 90] on img at bounding box center [218, 52] width 85 height 85
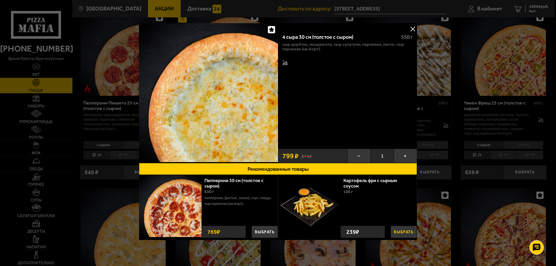
click at [400, 232] on button "Выбрать" at bounding box center [404, 232] width 26 height 12
click at [412, 32] on button at bounding box center [412, 29] width 9 height 9
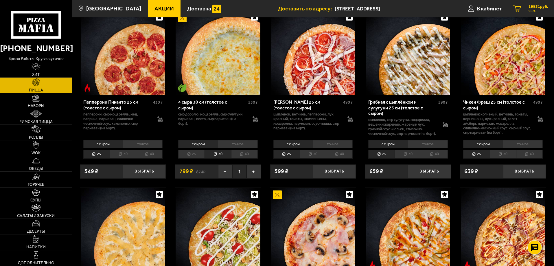
click at [534, 9] on span "19831 руб." at bounding box center [539, 7] width 20 height 4
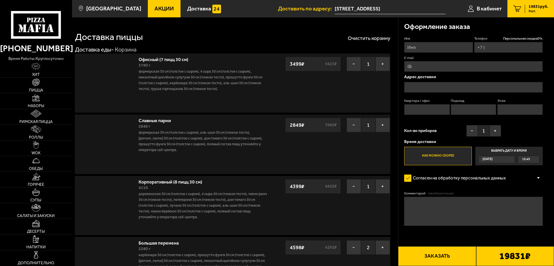
type input "+7 (921) 328-97-80"
type input "[STREET_ADDRESS]"
type input "1"
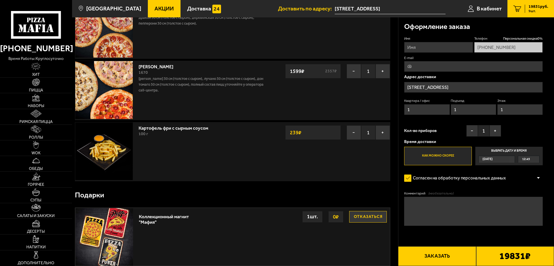
scroll to position [290, 0]
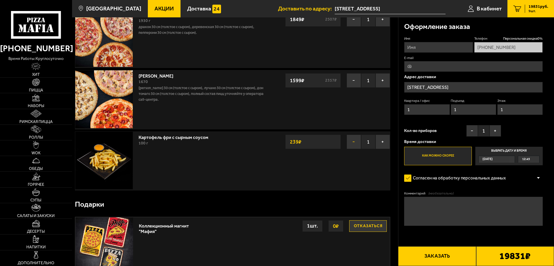
click at [359, 145] on button "−" at bounding box center [354, 142] width 14 height 14
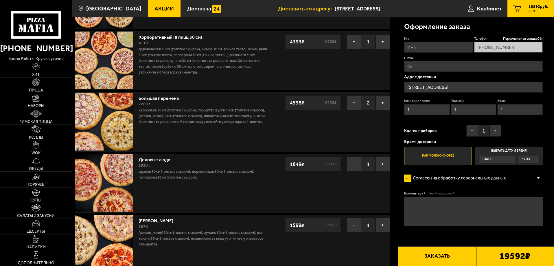
scroll to position [0, 0]
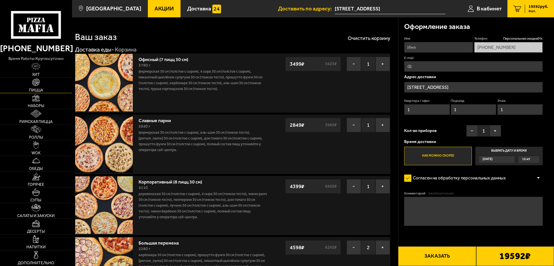
click at [32, 89] on span "Пицца" at bounding box center [36, 90] width 14 height 4
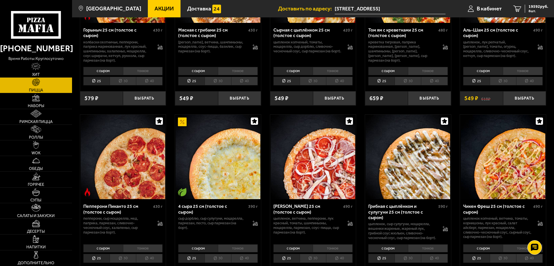
scroll to position [376, 0]
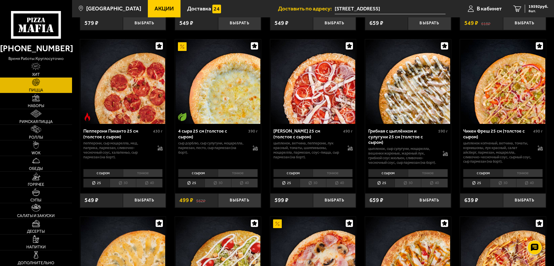
click at [225, 188] on li "30" at bounding box center [218, 183] width 26 height 9
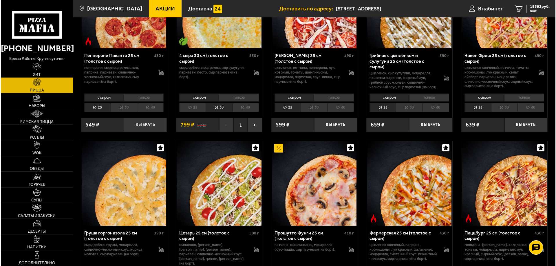
scroll to position [434, 0]
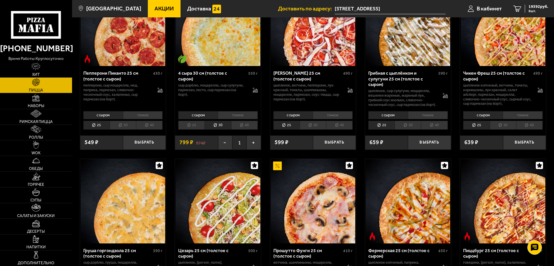
click at [233, 52] on img at bounding box center [218, 23] width 85 height 85
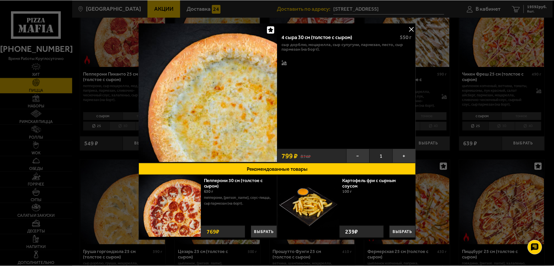
scroll to position [2, 0]
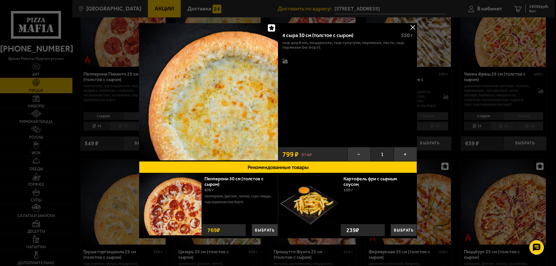
click at [261, 68] on img at bounding box center [208, 90] width 139 height 139
click at [409, 27] on button at bounding box center [412, 27] width 9 height 9
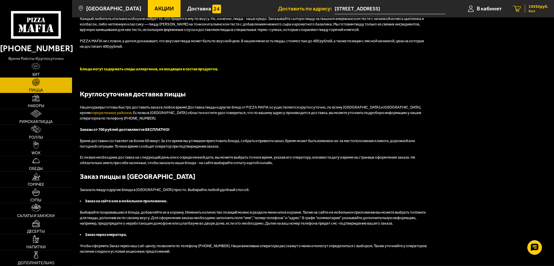
scroll to position [1517, 0]
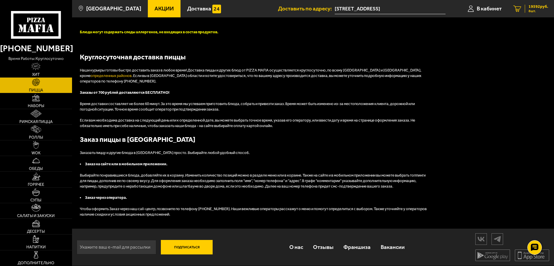
click at [541, 6] on span "19592 руб." at bounding box center [539, 7] width 20 height 4
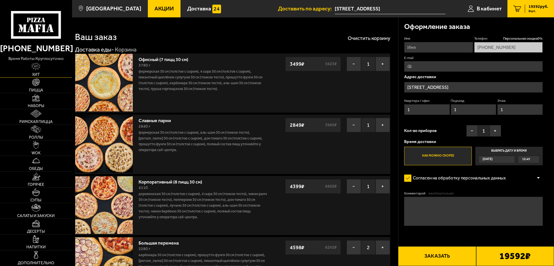
click at [42, 73] on link "Хит" at bounding box center [36, 69] width 72 height 15
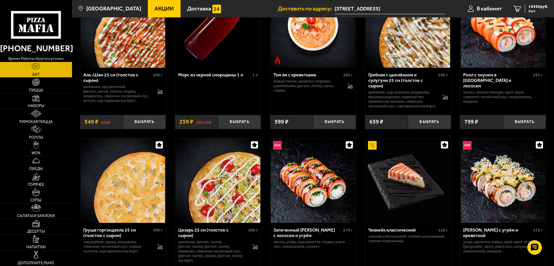
scroll to position [39, 0]
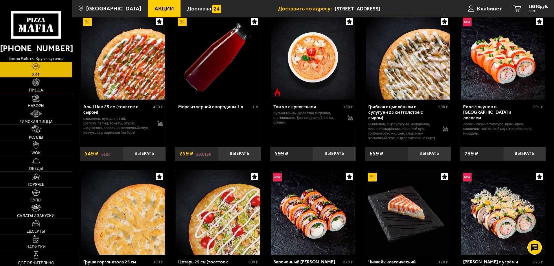
click at [54, 91] on link "Пицца" at bounding box center [36, 85] width 72 height 15
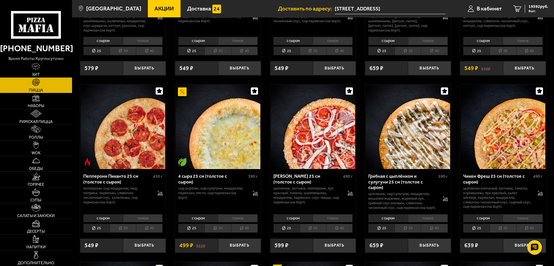
scroll to position [376, 0]
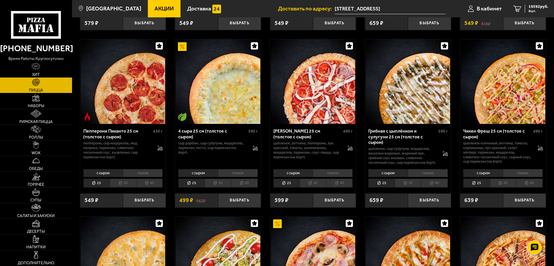
click at [225, 189] on div "с сыром тонкое 25 30 40 Топпинги" at bounding box center [218, 178] width 86 height 22
click at [225, 188] on li "30" at bounding box center [218, 183] width 26 height 9
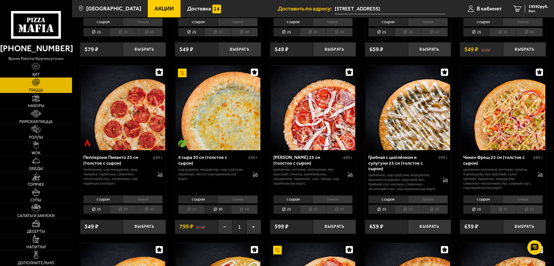
scroll to position [405, 0]
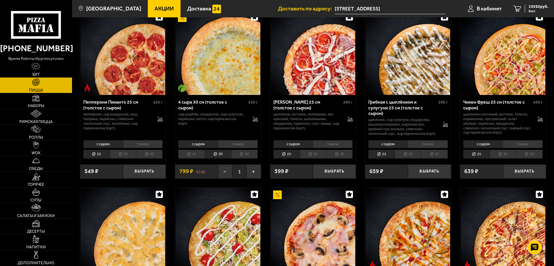
click at [191, 157] on li "25" at bounding box center [191, 154] width 26 height 9
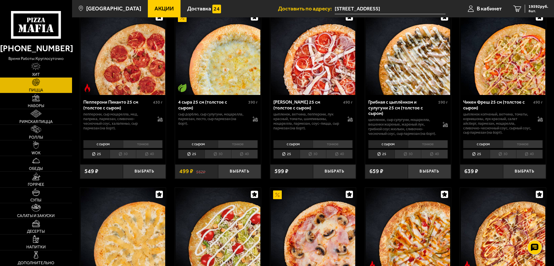
click at [217, 159] on li "30" at bounding box center [218, 154] width 26 height 9
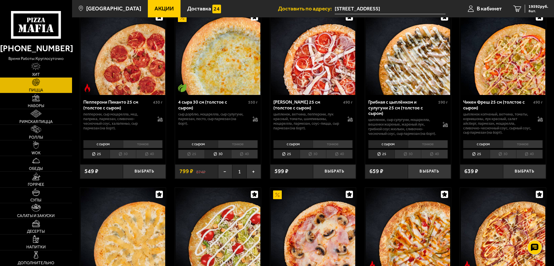
click at [245, 117] on p "сыр дорблю, моцарелла, сыр сулугуни, пармезан, песто, сыр пармезан (на борт)." at bounding box center [212, 119] width 69 height 14
click at [246, 127] on div "4 сыра 30 см (толстое с сыром) 550 г сыр дорблю, моцарелла, сыр сулугуни, парме…" at bounding box center [218, 116] width 86 height 43
click at [252, 174] on button "+" at bounding box center [254, 171] width 14 height 14
click at [223, 175] on button "−" at bounding box center [225, 171] width 14 height 14
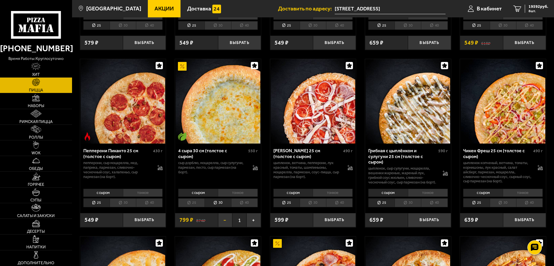
scroll to position [347, 0]
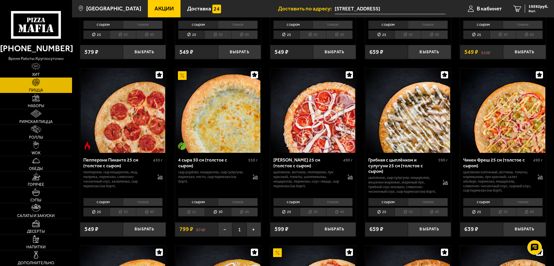
drag, startPoint x: 229, startPoint y: 138, endPoint x: 228, endPoint y: 133, distance: 5.1
click at [228, 133] on img at bounding box center [218, 110] width 85 height 85
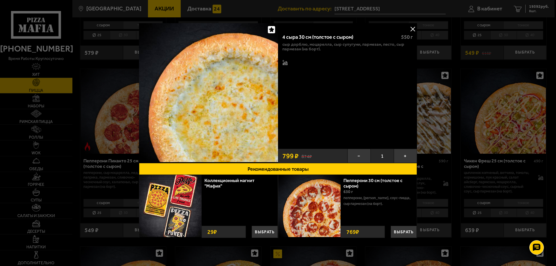
click at [412, 30] on button at bounding box center [412, 29] width 9 height 9
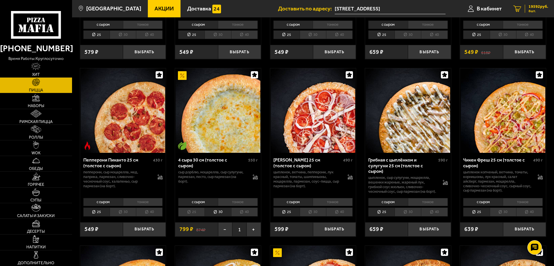
click at [533, 8] on span "19592 руб." at bounding box center [539, 7] width 20 height 4
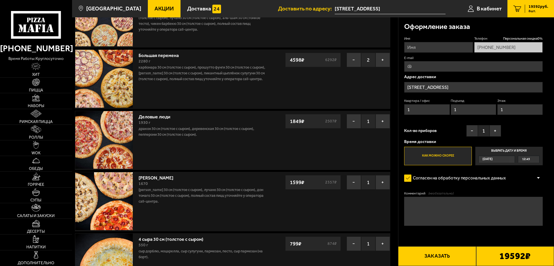
scroll to position [174, 0]
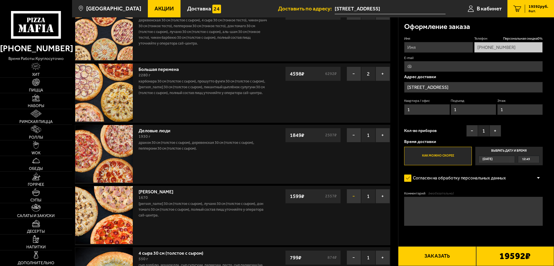
click at [354, 197] on button "−" at bounding box center [354, 196] width 14 height 14
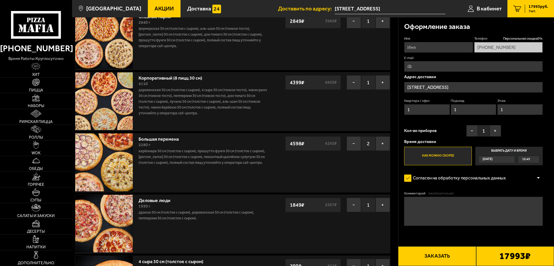
scroll to position [87, 0]
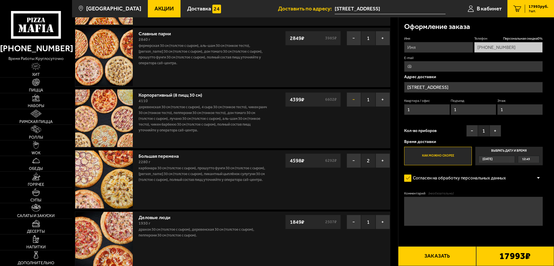
click at [355, 99] on button "−" at bounding box center [354, 99] width 14 height 14
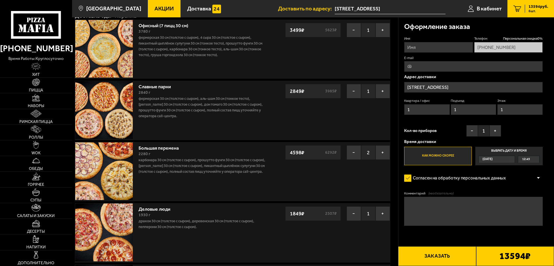
scroll to position [0, 0]
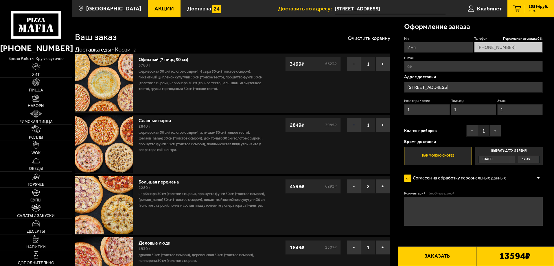
click at [352, 125] on button "−" at bounding box center [354, 125] width 14 height 14
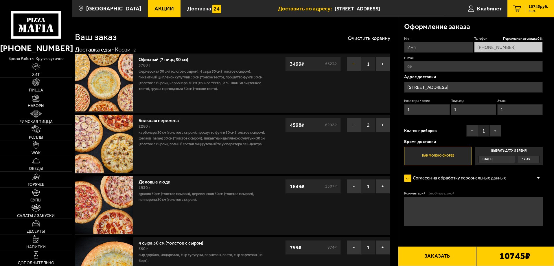
click at [354, 69] on button "−" at bounding box center [354, 64] width 14 height 14
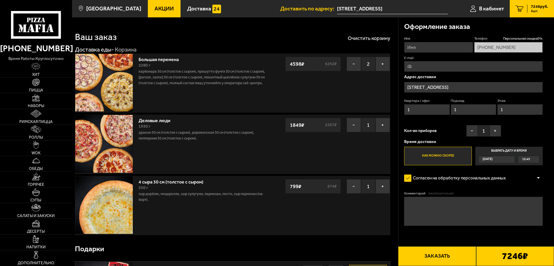
click at [432, 66] on input "E-mail" at bounding box center [473, 66] width 139 height 11
click at [431, 69] on input "E-mail" at bounding box center [473, 66] width 139 height 11
click at [428, 65] on input "E-mail" at bounding box center [473, 66] width 139 height 11
click at [551, 74] on div "Оформление заказа Имя Телефон Персональная скидка 0 % +7 (921) 328-97-80 E-mail…" at bounding box center [477, 138] width 156 height 242
click at [455, 45] on input "Имя" at bounding box center [438, 47] width 69 height 11
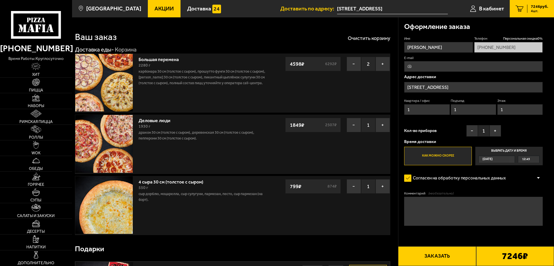
type input "Екатерина"
click at [541, 39] on span "Персональная скидка 0 %" at bounding box center [524, 38] width 40 height 5
click at [539, 38] on span "Персональная скидка 0 %" at bounding box center [524, 38] width 40 height 5
click at [494, 131] on button "+" at bounding box center [496, 131] width 12 height 12
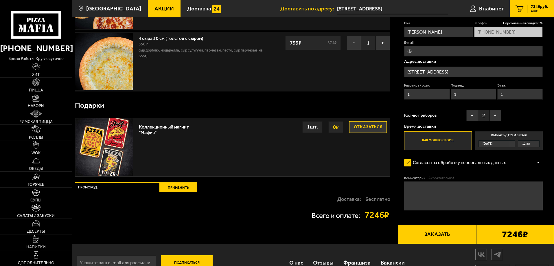
scroll to position [145, 0]
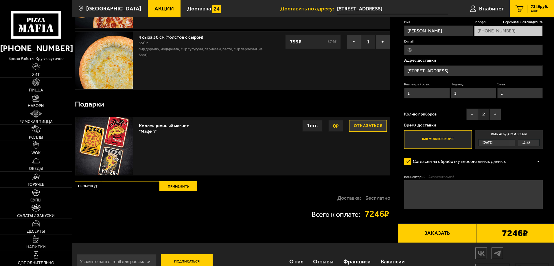
click at [368, 124] on button "Отказаться" at bounding box center [368, 126] width 38 height 12
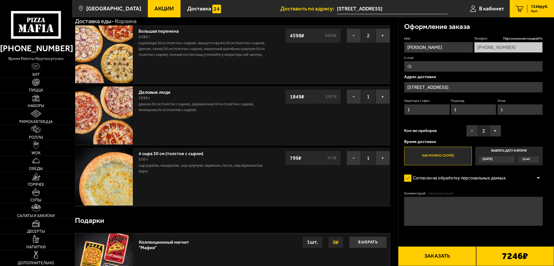
scroll to position [0, 0]
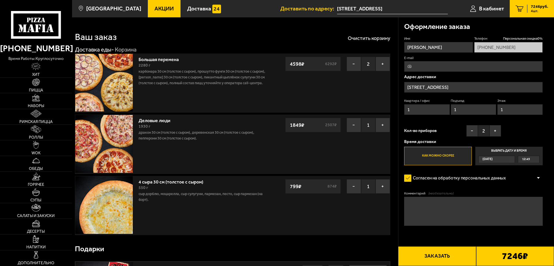
click at [510, 150] on label "Выбрать дату и время Сегодня 12:45" at bounding box center [509, 156] width 67 height 19
click at [0, 0] on input "Выбрать дату и время Сегодня 12:45" at bounding box center [0, 0] width 0 height 0
click at [506, 161] on div "Сегодня" at bounding box center [494, 159] width 30 height 7
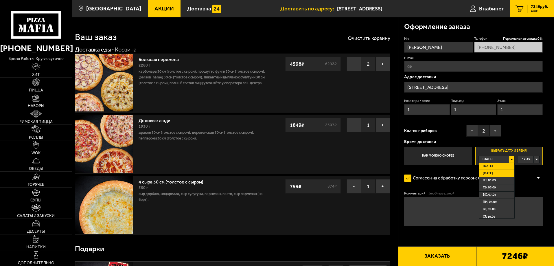
click at [499, 171] on li "Завтра" at bounding box center [496, 173] width 35 height 7
click at [523, 160] on span "00:00" at bounding box center [527, 159] width 8 height 7
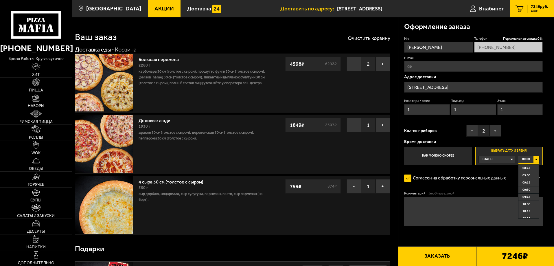
scroll to position [261, 0]
click at [534, 202] on li "10:15" at bounding box center [529, 201] width 21 height 7
click at [537, 157] on div "10:15" at bounding box center [529, 159] width 21 height 7
click at [528, 166] on span "10:00" at bounding box center [527, 165] width 8 height 7
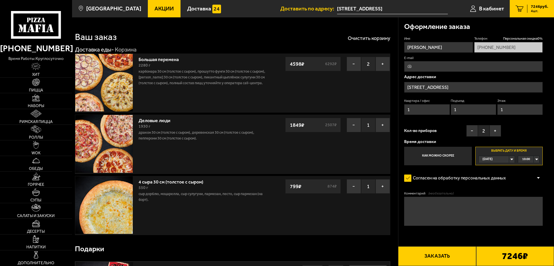
click at [537, 159] on div "10:00" at bounding box center [529, 159] width 21 height 7
click at [528, 159] on span "10:00" at bounding box center [527, 159] width 8 height 7
click at [521, 200] on textarea "Комментарий (необязательно)" at bounding box center [473, 211] width 139 height 29
click at [533, 158] on div "10:00" at bounding box center [529, 159] width 21 height 7
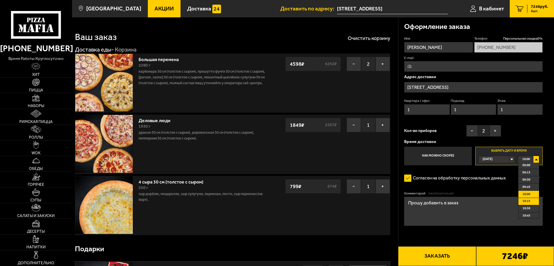
click at [532, 204] on li "10:15" at bounding box center [529, 201] width 21 height 7
click at [536, 160] on div "10:15" at bounding box center [529, 159] width 21 height 7
click at [531, 196] on li "10:00" at bounding box center [529, 194] width 21 height 7
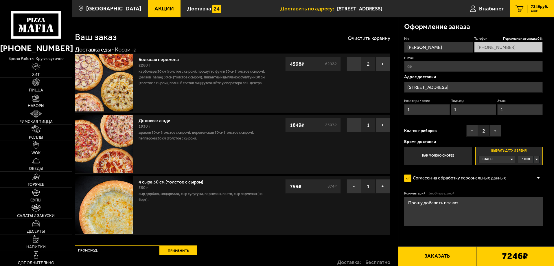
click at [472, 205] on textarea "Прошу добавить в заказ" at bounding box center [473, 211] width 139 height 29
click at [475, 204] on textarea "Прошу добавить в заказ к моеему дню рождения" at bounding box center [473, 211] width 139 height 29
click at [523, 205] on textarea "Прошу добавить в заказ к моему дню рождения" at bounding box center [473, 211] width 139 height 29
type textarea "Прошу добавить в заказ к моему дню рождения (04 сентября 1977)"
click at [47, 83] on link "Пицца" at bounding box center [36, 85] width 72 height 15
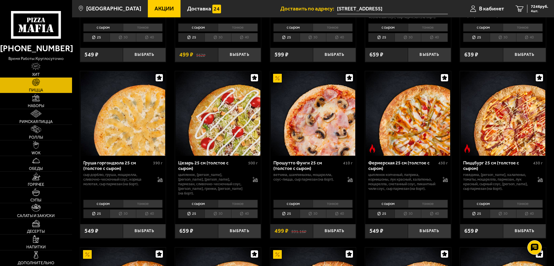
scroll to position [521, 0]
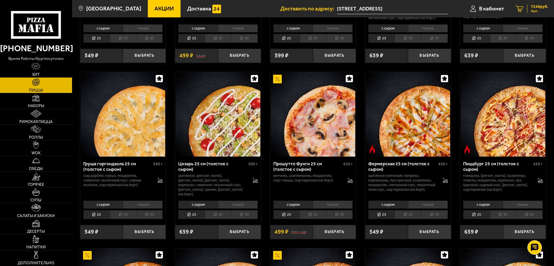
click at [544, 9] on span "4 шт." at bounding box center [539, 10] width 17 height 3
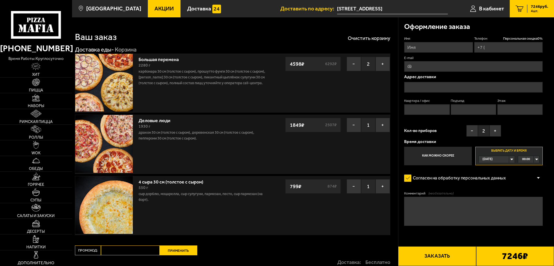
type input "+7 (921) 328-97-80"
type input "[STREET_ADDRESS]"
type input "1"
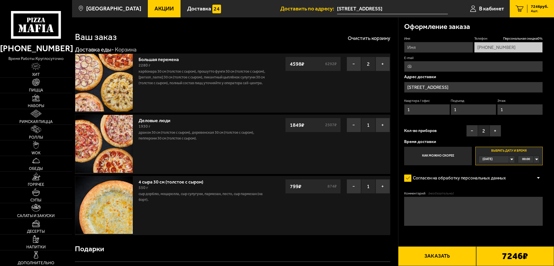
click at [434, 197] on fieldset "Комментарий (необязательно)" at bounding box center [473, 208] width 139 height 35
click at [432, 204] on textarea "Комментарий (необязательно)" at bounding box center [473, 211] width 139 height 29
click at [526, 203] on textarea "Прошу добавить в заказ к дню рождения (04.09.1977) пицу Пикантный цыплёнок" at bounding box center [473, 211] width 139 height 29
click at [529, 215] on textarea "Прошу добавить в заказ к дню рождения (04.09.1977) пиццу Пикантный цыплёнок" at bounding box center [473, 211] width 139 height 29
type textarea "Прошу добавить в заказ к дню рождения (04.09.1977) пиццу Пикантный цыплёнок (25…"
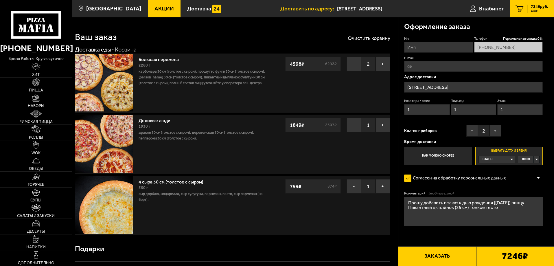
click at [504, 160] on div "Сегодня" at bounding box center [494, 159] width 30 height 7
click at [499, 171] on li "Завтра" at bounding box center [496, 173] width 35 height 7
click at [527, 158] on span "00:00" at bounding box center [527, 159] width 8 height 7
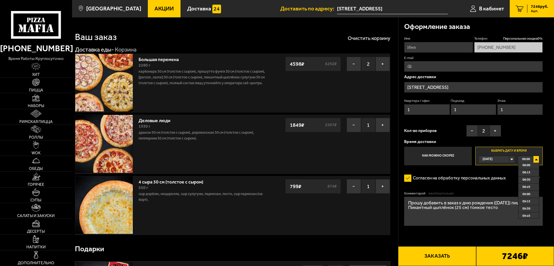
scroll to position [290, 0]
click at [531, 168] on li "10:00" at bounding box center [529, 165] width 21 height 7
click at [427, 48] on input "Имя" at bounding box center [438, 47] width 69 height 11
type input "Екатерина"
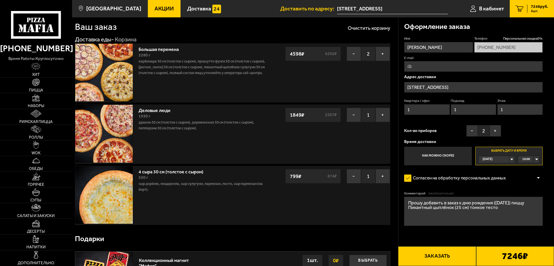
scroll to position [0, 0]
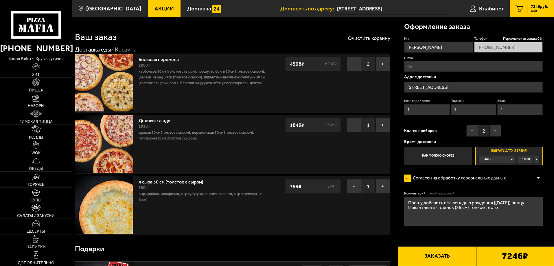
click at [447, 255] on button "Заказать" at bounding box center [437, 256] width 78 height 20
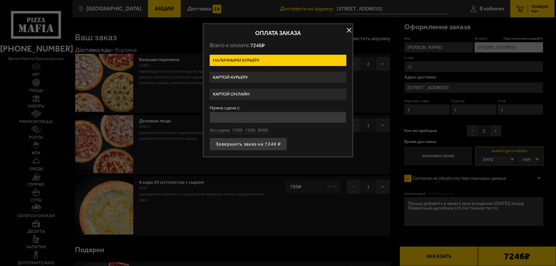
click at [267, 76] on label "Картой курьеру" at bounding box center [278, 77] width 137 height 11
click at [0, 0] on input "Картой курьеру" at bounding box center [0, 0] width 0 height 0
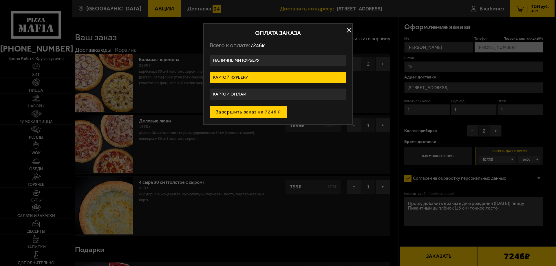
click at [257, 114] on button "Завершить заказ на 7246 ₽" at bounding box center [248, 112] width 77 height 13
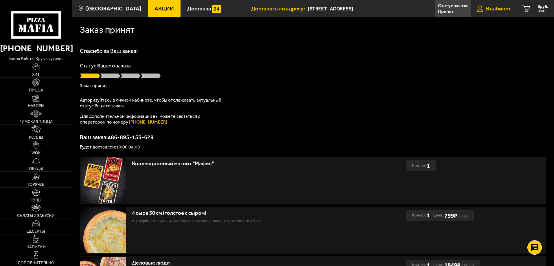
click at [499, 10] on span "В кабинет" at bounding box center [498, 9] width 25 height 6
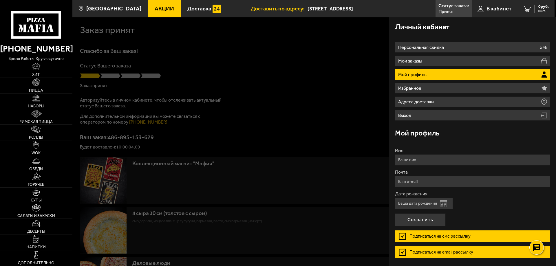
click at [452, 66] on ul "Персональная скидка 5% Мои заказы Мой профиль Избранное Адреса доставки Выход" at bounding box center [472, 81] width 155 height 79
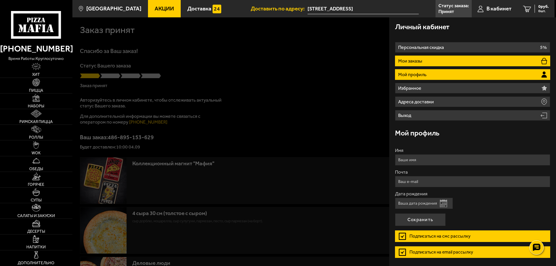
click at [456, 58] on li "Мои заказы" at bounding box center [472, 61] width 155 height 11
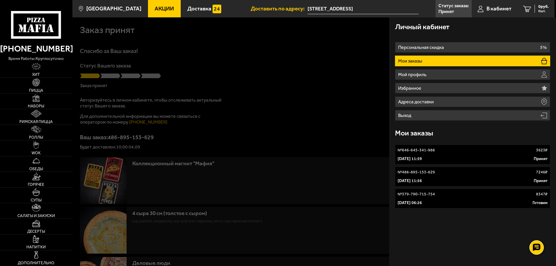
click at [457, 177] on link "№ 486-895-153-629 7246 ₽ 3 сентября 2025 г. 11:56 Принят" at bounding box center [472, 177] width 155 height 20
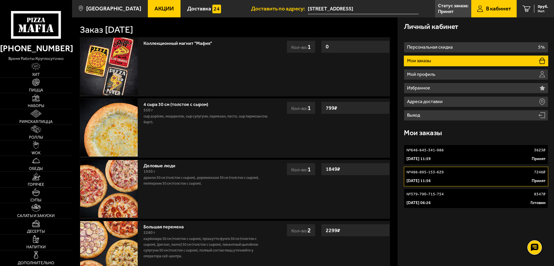
click at [424, 176] on link "№ 486-895-153-629 7246 ₽ 3 сентября 2025 г. 11:56 Принят" at bounding box center [476, 177] width 144 height 20
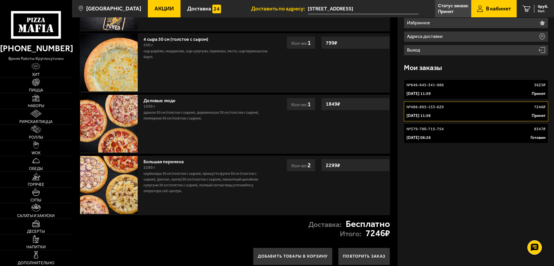
scroll to position [21, 0]
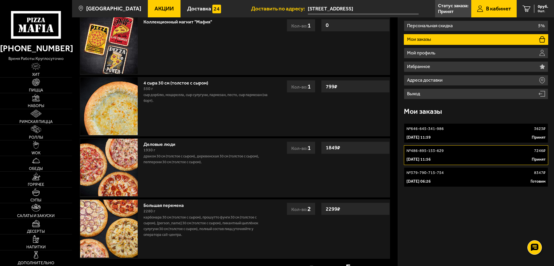
click at [431, 181] on p "4 сентября 2024 г. 06:26" at bounding box center [419, 182] width 24 height 6
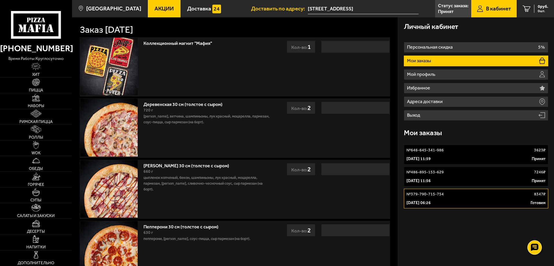
click at [438, 168] on link "№ 486-895-153-629 7246 ₽ 3 сентября 2025 г. 11:56 Принят" at bounding box center [476, 177] width 144 height 20
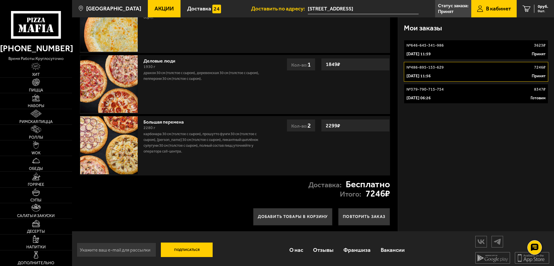
scroll to position [108, 0]
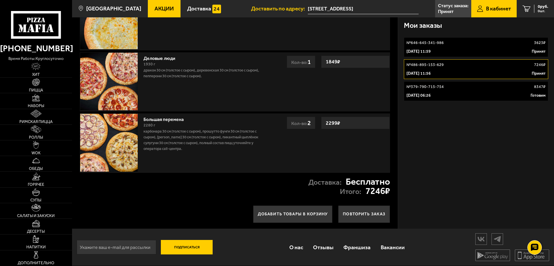
click at [456, 93] on div "4 сентября 2024 г. 06:26 Готовим" at bounding box center [476, 96] width 139 height 6
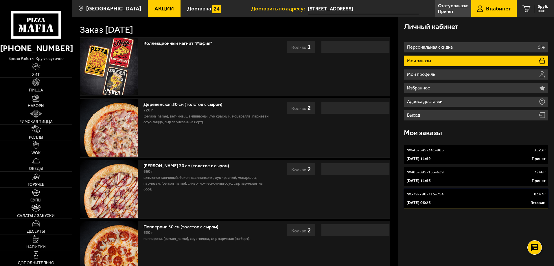
click at [27, 86] on link "Пицца" at bounding box center [36, 85] width 72 height 15
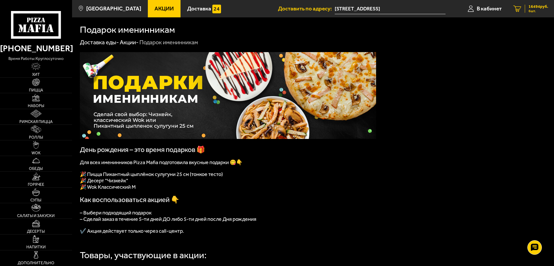
click at [531, 9] on span "6 шт." at bounding box center [539, 10] width 20 height 3
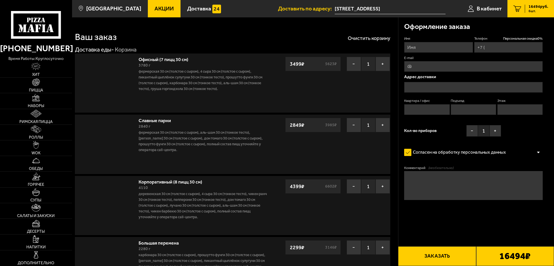
type input "+7 (921) 328-97-80"
type input "[STREET_ADDRESS]"
type input "1"
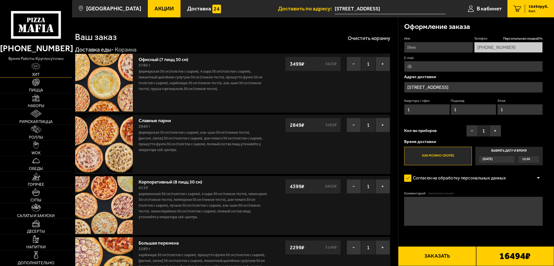
click at [43, 73] on link "Хит" at bounding box center [36, 69] width 72 height 15
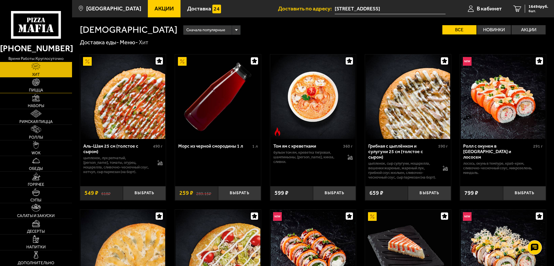
click at [45, 90] on link "Пицца" at bounding box center [36, 85] width 72 height 15
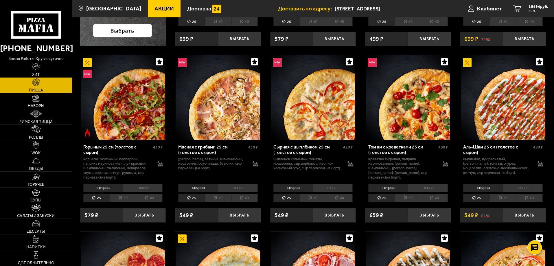
scroll to position [203, 0]
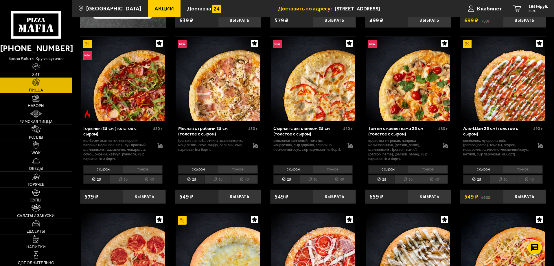
click at [413, 184] on li "30" at bounding box center [408, 179] width 26 height 9
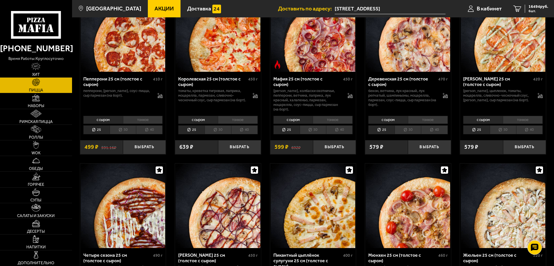
scroll to position [782, 0]
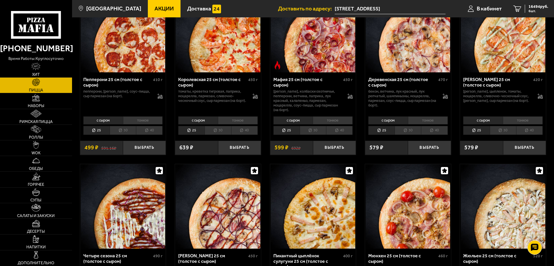
click at [315, 134] on li "30" at bounding box center [313, 130] width 26 height 9
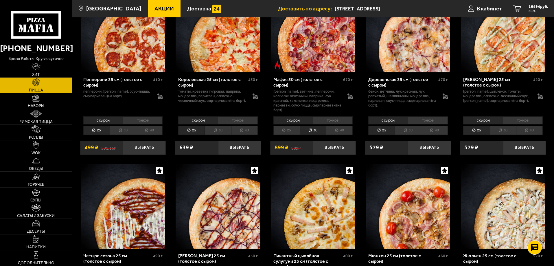
click at [406, 128] on li "30" at bounding box center [408, 130] width 26 height 9
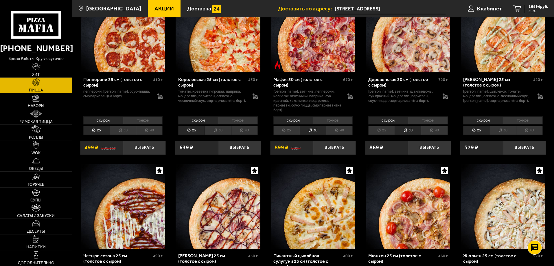
click at [498, 135] on li "30" at bounding box center [503, 130] width 26 height 9
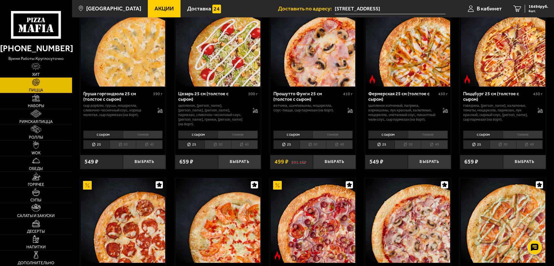
scroll to position [550, 0]
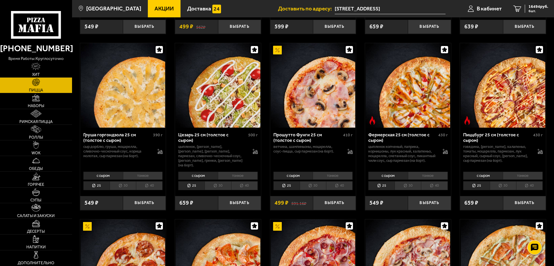
click at [123, 190] on li "30" at bounding box center [123, 185] width 26 height 9
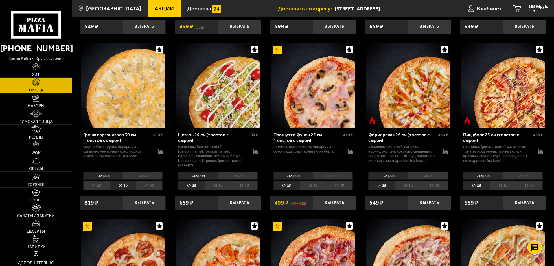
scroll to position [579, 0]
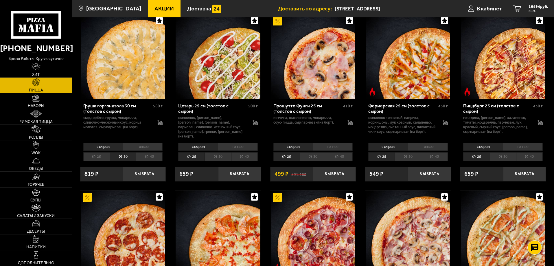
click at [90, 161] on li "25" at bounding box center [96, 156] width 26 height 9
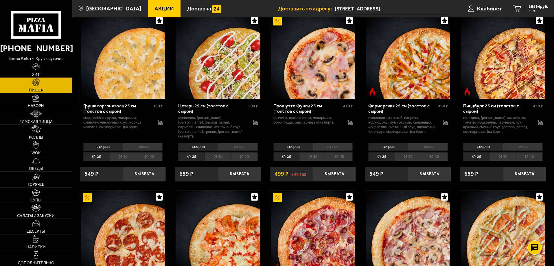
click at [118, 160] on li "30" at bounding box center [123, 156] width 26 height 9
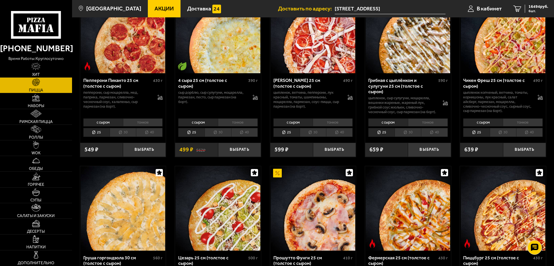
scroll to position [376, 0]
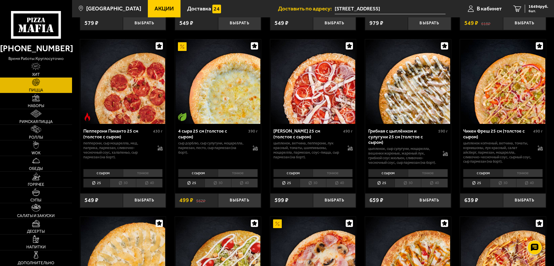
click at [225, 188] on li "30" at bounding box center [218, 183] width 26 height 9
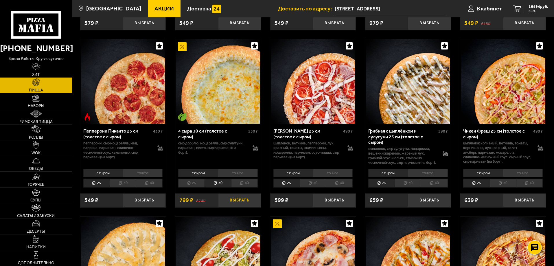
click at [236, 205] on button "Выбрать" at bounding box center [239, 200] width 43 height 14
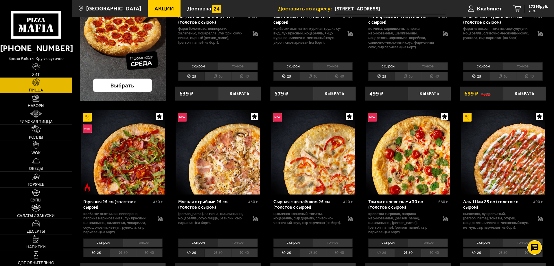
scroll to position [145, 0]
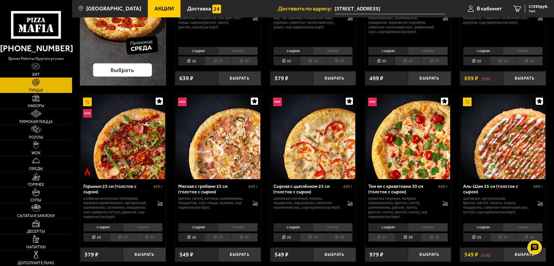
click at [220, 236] on li "30" at bounding box center [218, 237] width 26 height 9
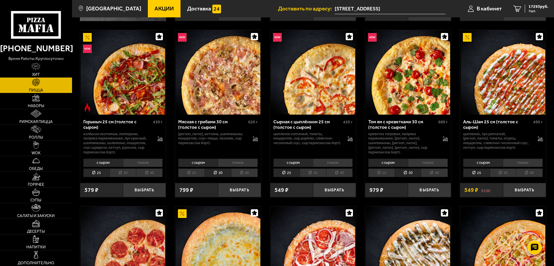
scroll to position [232, 0]
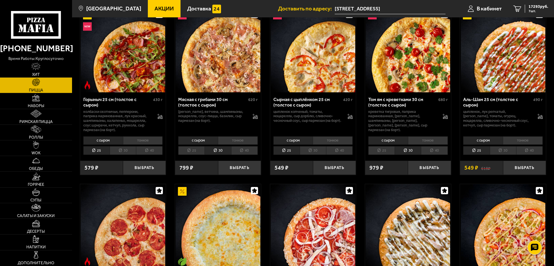
click at [405, 149] on li "30" at bounding box center [408, 150] width 26 height 9
click at [405, 151] on li "30" at bounding box center [408, 150] width 26 height 9
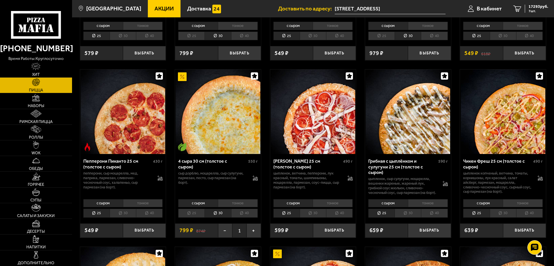
scroll to position [347, 0]
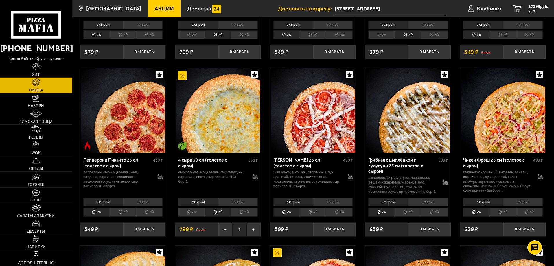
click at [313, 217] on li "30" at bounding box center [313, 212] width 26 height 9
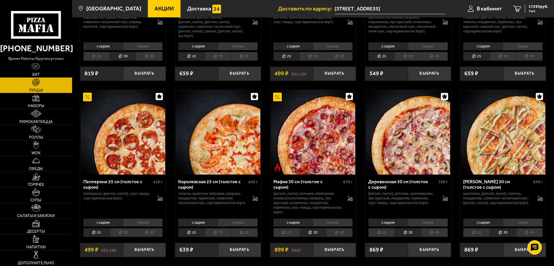
scroll to position [608, 0]
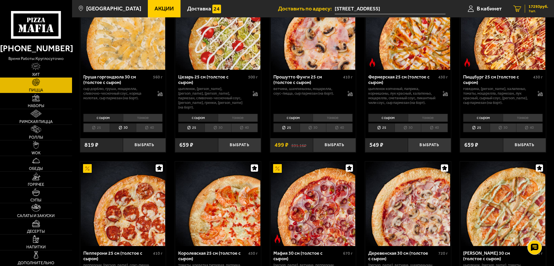
click at [531, 8] on span "17293 руб." at bounding box center [539, 7] width 20 height 4
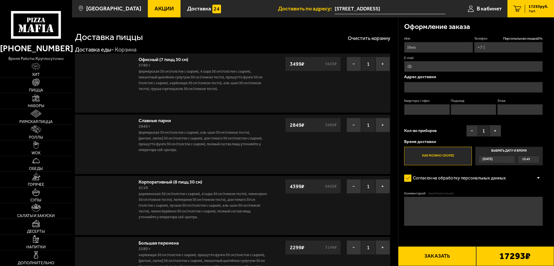
type input "+7 (921) 328-97-80"
type input "[STREET_ADDRESS]"
type input "1"
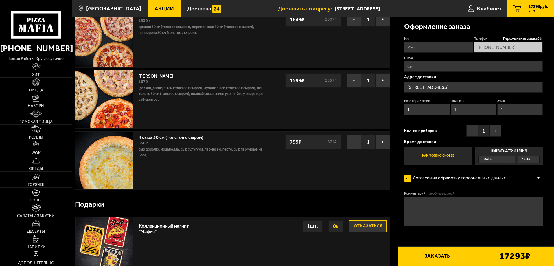
scroll to position [261, 0]
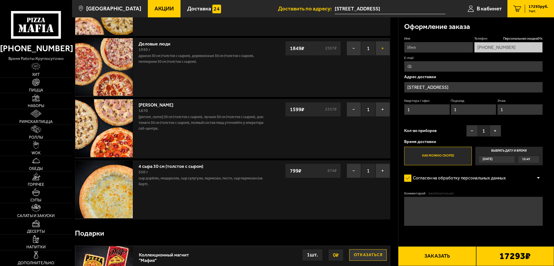
click at [382, 51] on button "+" at bounding box center [383, 48] width 14 height 14
click at [349, 50] on button "−" at bounding box center [354, 48] width 14 height 14
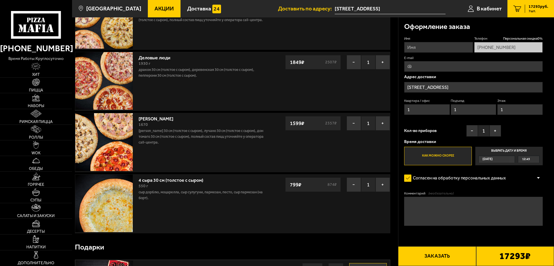
scroll to position [174, 0]
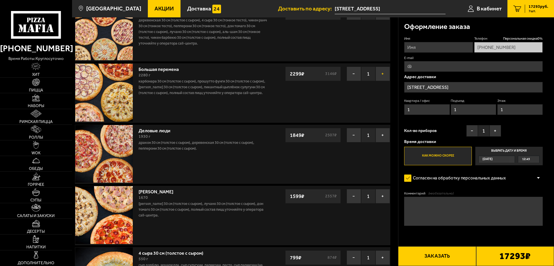
click at [387, 75] on button "+" at bounding box center [383, 74] width 14 height 14
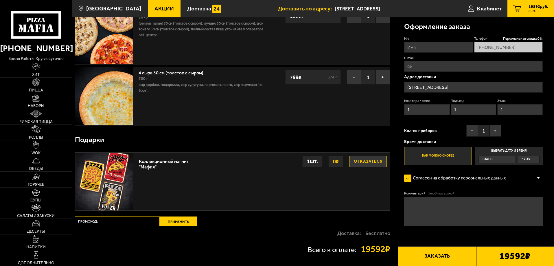
scroll to position [405, 0]
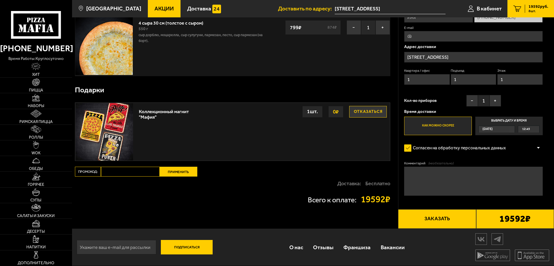
click at [150, 171] on input "Промокод:" at bounding box center [130, 172] width 59 height 10
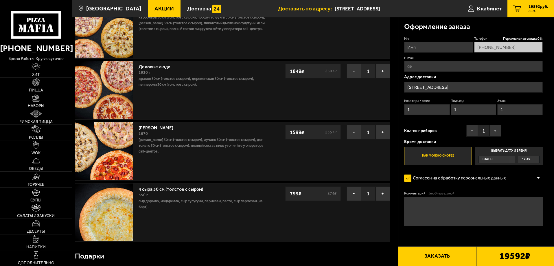
scroll to position [232, 0]
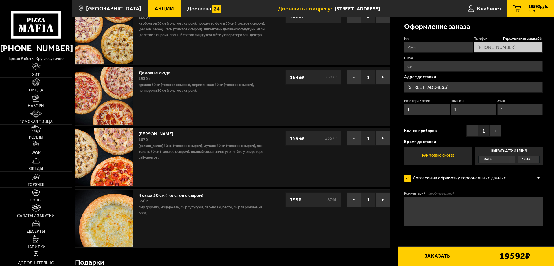
click at [428, 47] on input "Имя" at bounding box center [438, 47] width 69 height 11
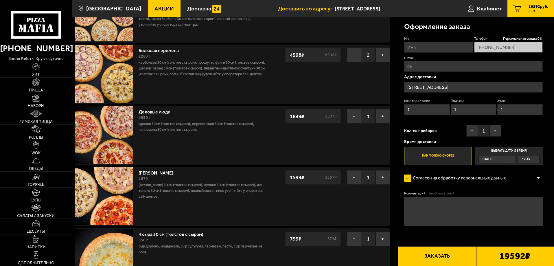
scroll to position [203, 0]
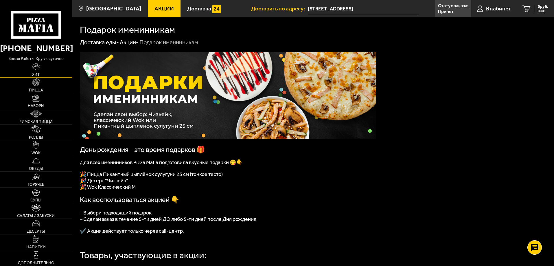
click at [58, 70] on link "Хит" at bounding box center [36, 69] width 72 height 15
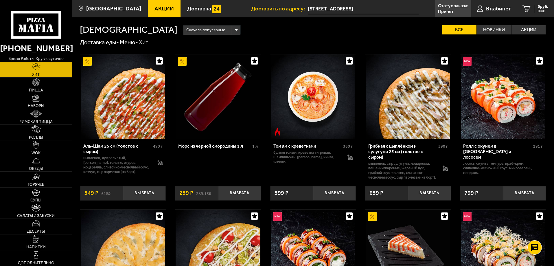
click at [51, 82] on link "Пицца" at bounding box center [36, 85] width 72 height 15
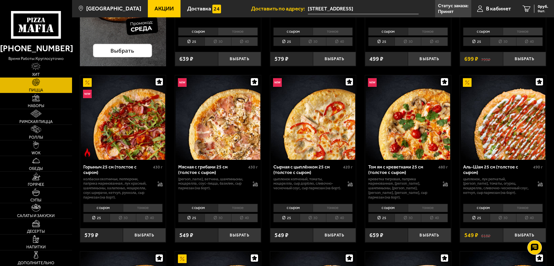
scroll to position [174, 0]
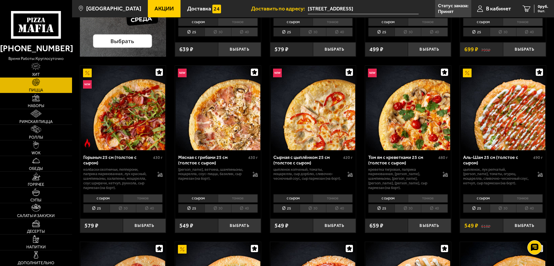
click at [232, 199] on li "тонкое" at bounding box center [238, 198] width 40 height 8
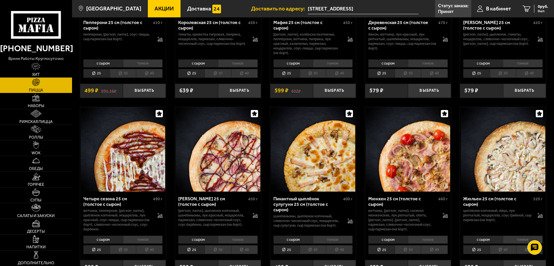
scroll to position [869, 0]
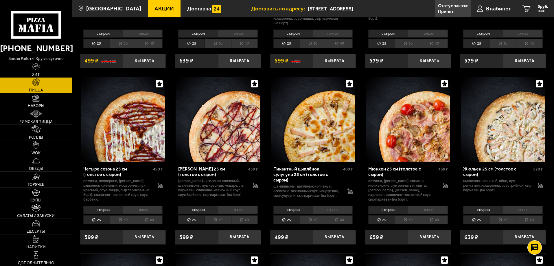
click at [324, 212] on li "тонкое" at bounding box center [333, 210] width 40 height 8
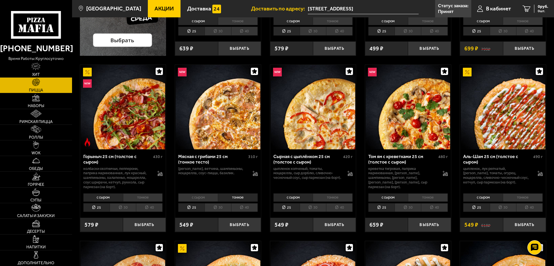
scroll to position [116, 0]
